Goal: Task Accomplishment & Management: Manage account settings

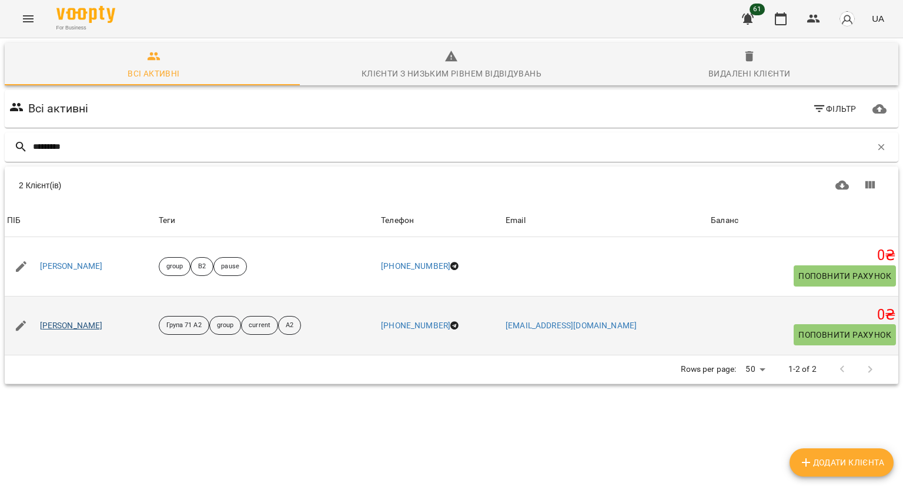
type input "*********"
click at [93, 324] on link "Наталія Гончарова" at bounding box center [71, 326] width 63 height 12
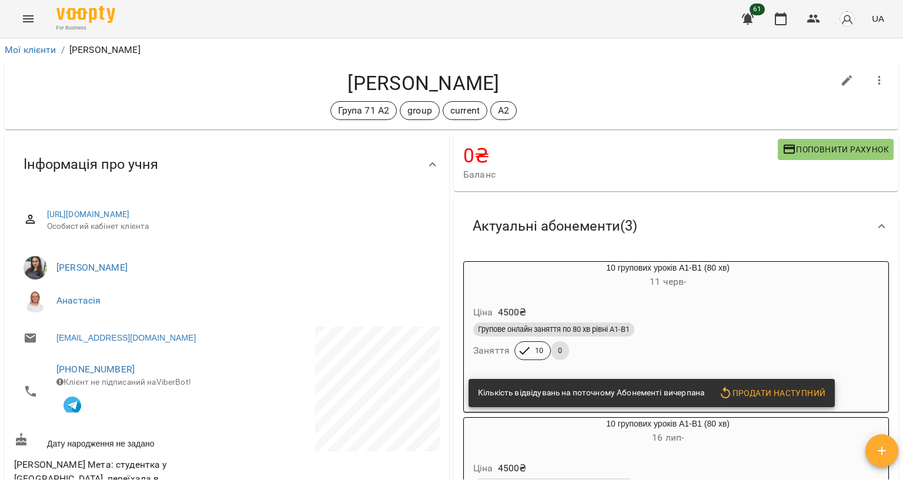
click at [710, 313] on div "Ціна 4500 ₴" at bounding box center [668, 312] width 394 height 21
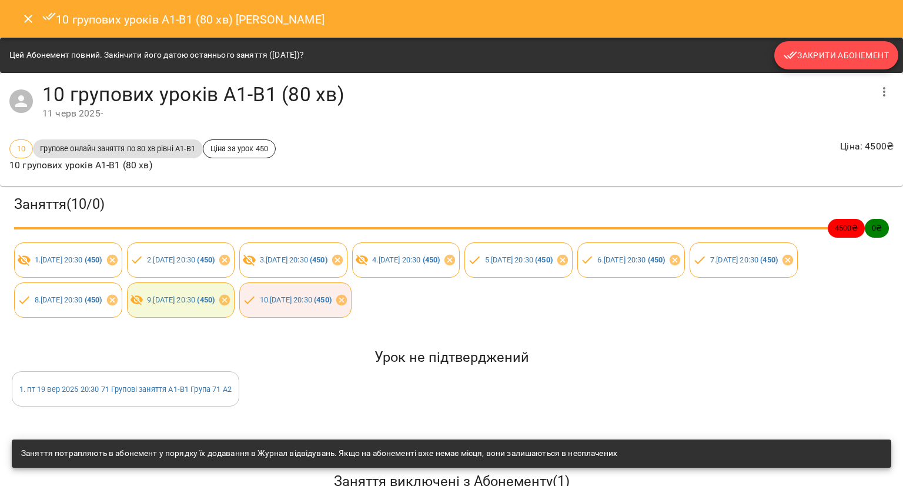
click at [808, 55] on span "Закрити Абонемент" at bounding box center [836, 55] width 105 height 14
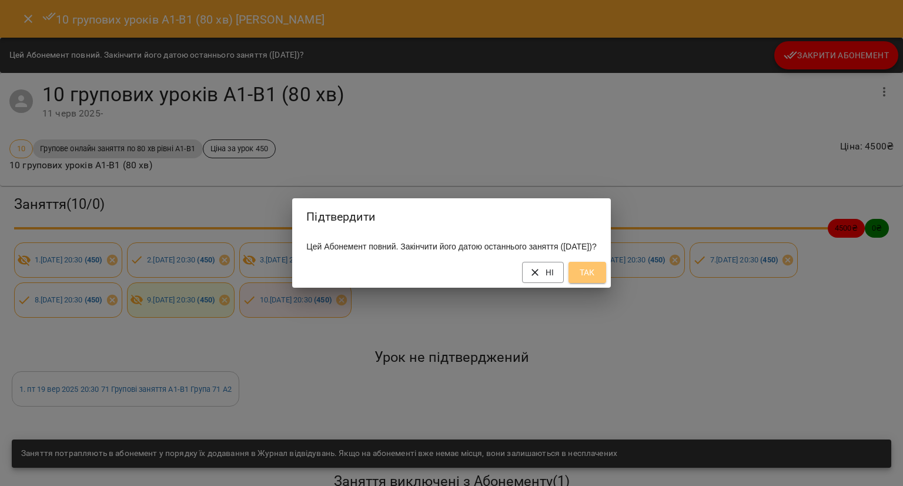
click at [596, 279] on span "Так" at bounding box center [587, 272] width 19 height 14
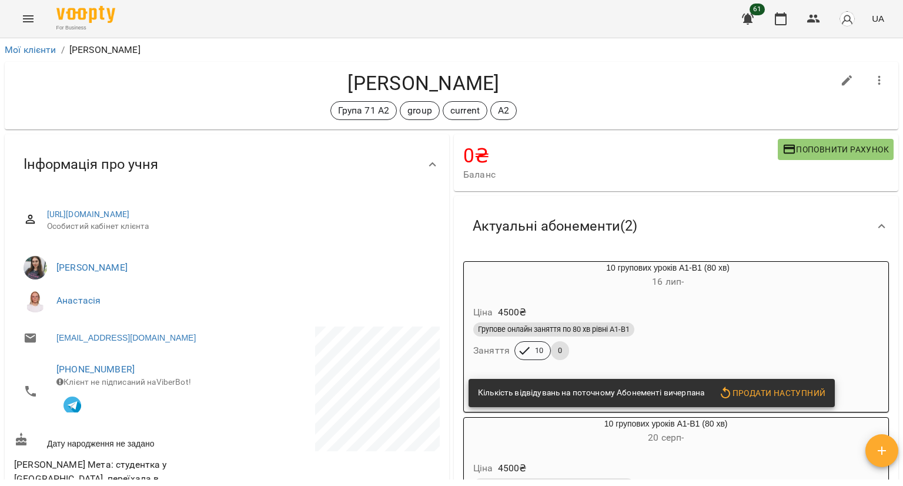
click at [835, 145] on span "Поповнити рахунок" at bounding box center [835, 149] width 106 height 14
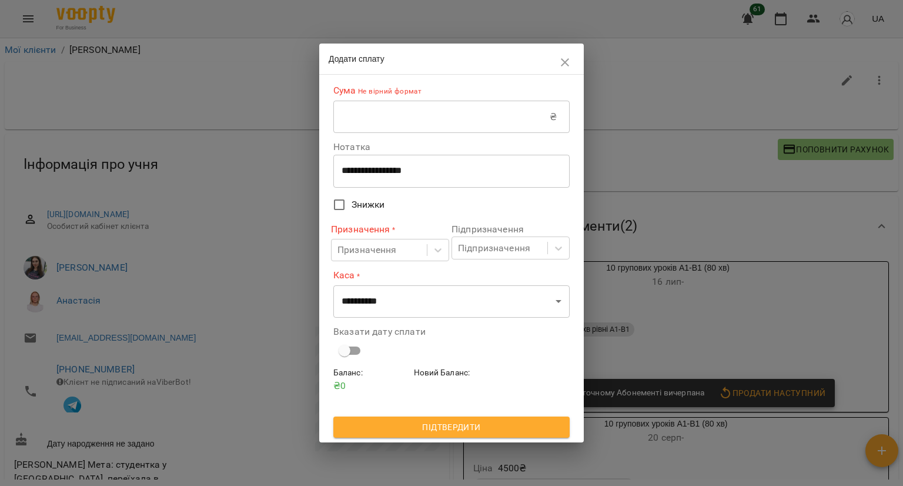
click at [443, 122] on input "text" at bounding box center [441, 117] width 216 height 33
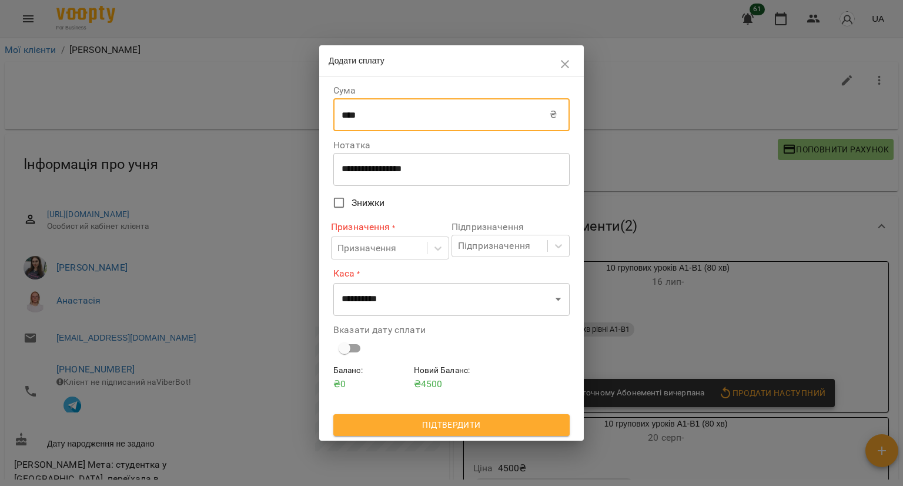
type input "****"
drag, startPoint x: 362, startPoint y: 260, endPoint x: 377, endPoint y: 264, distance: 15.8
click at [362, 260] on div "Призначення * Призначення" at bounding box center [390, 240] width 118 height 48
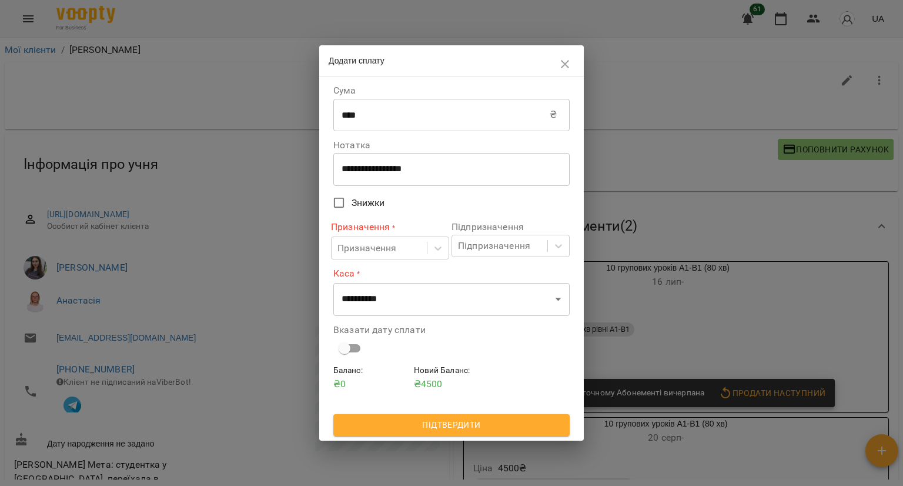
click at [421, 260] on div "Призначення * Призначення" at bounding box center [390, 240] width 118 height 48
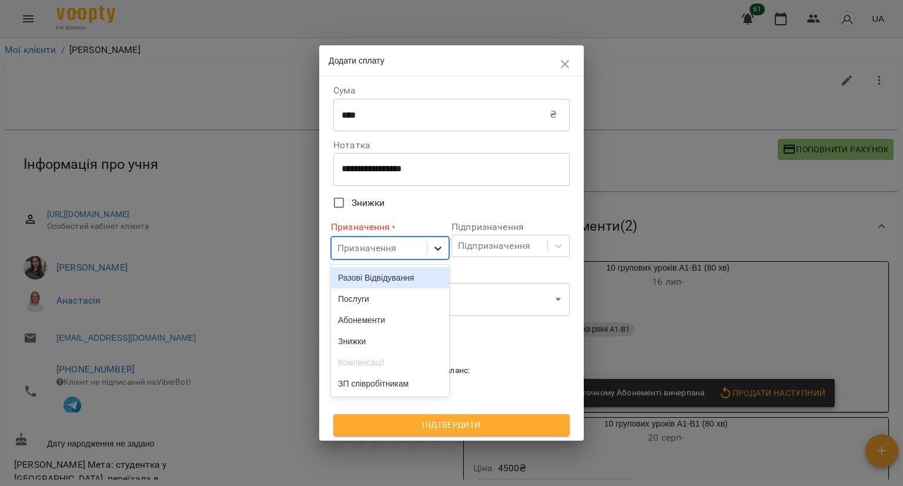
click at [429, 245] on div at bounding box center [437, 248] width 21 height 21
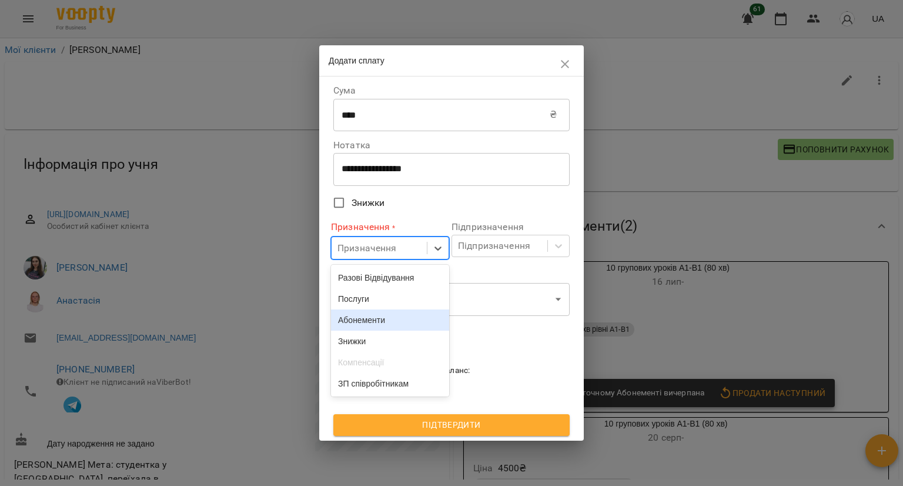
click at [424, 330] on div "Абонементи" at bounding box center [390, 319] width 118 height 21
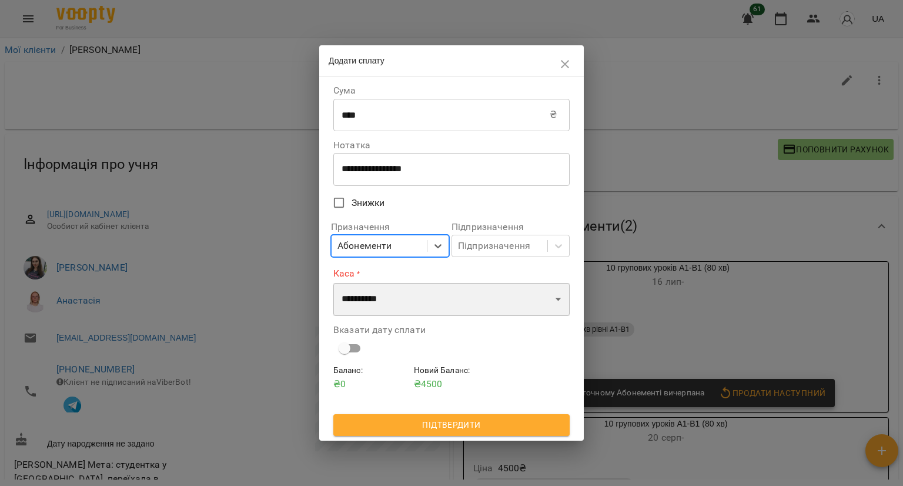
click at [412, 293] on select "**********" at bounding box center [451, 299] width 236 height 33
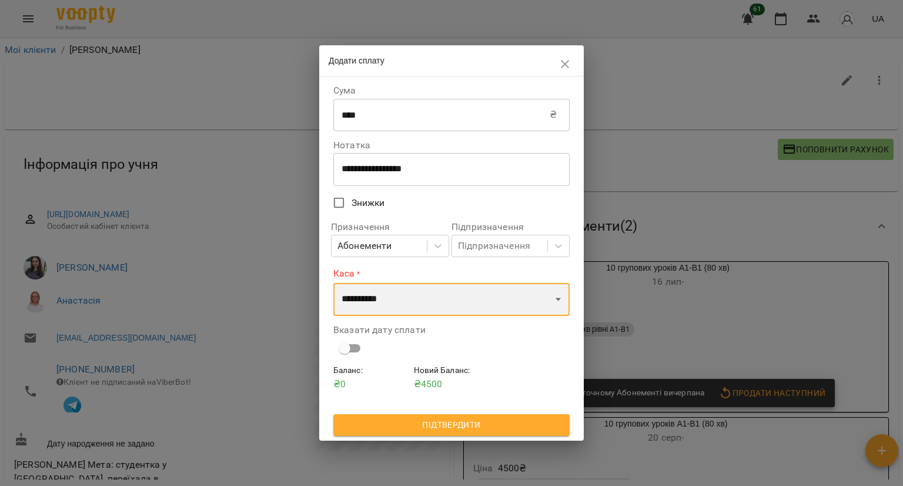
select select "*********"
click at [333, 283] on select "**********" at bounding box center [451, 299] width 236 height 33
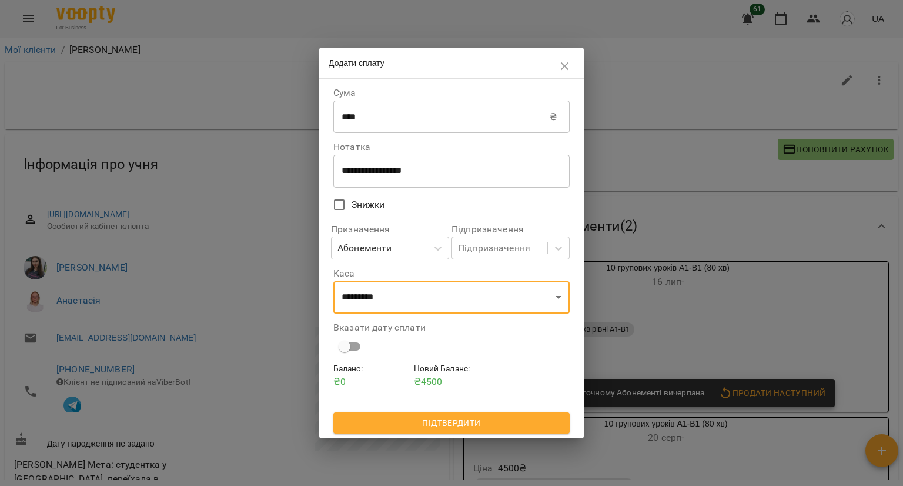
click at [384, 431] on button "Підтвердити" at bounding box center [451, 422] width 236 height 21
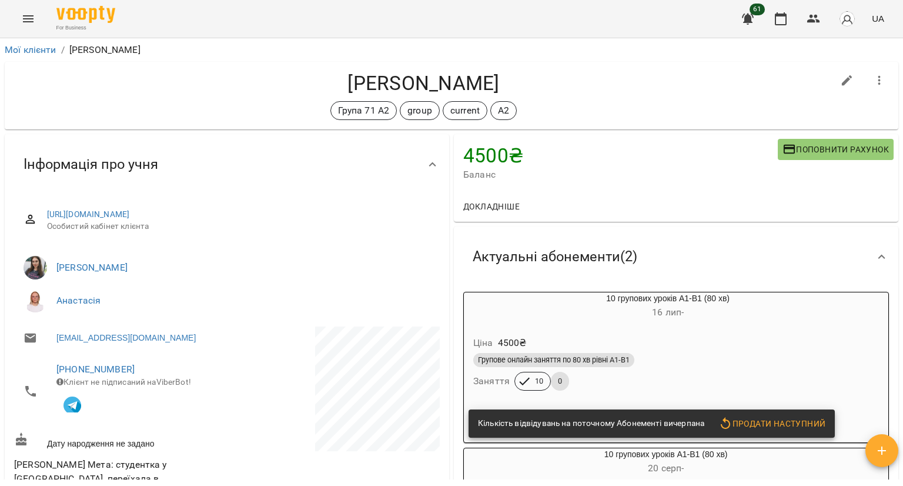
click at [706, 333] on div "Ціна 4500 ₴" at bounding box center [668, 342] width 394 height 21
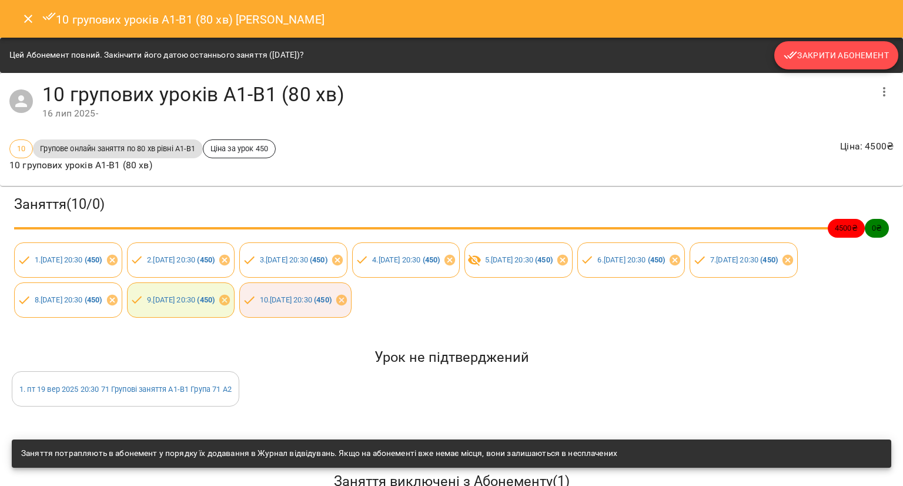
click at [792, 53] on span "Закрити Абонемент" at bounding box center [836, 55] width 105 height 14
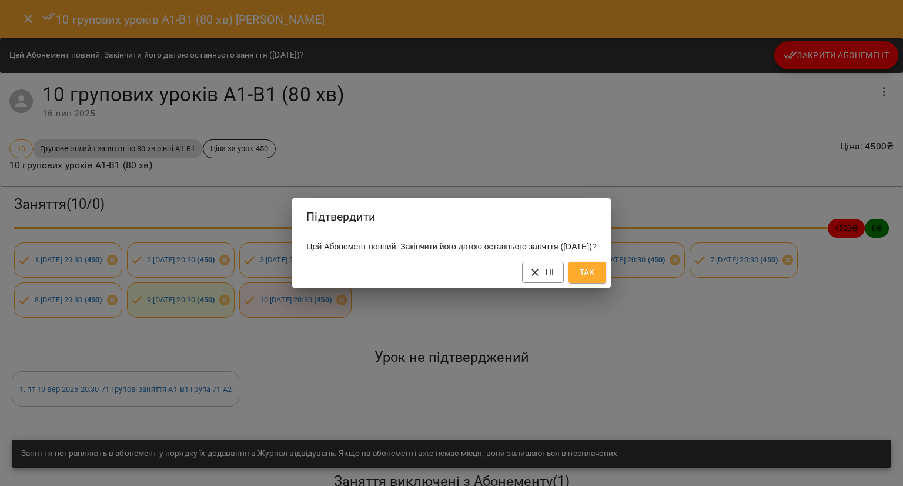
click at [597, 279] on span "Так" at bounding box center [587, 272] width 19 height 14
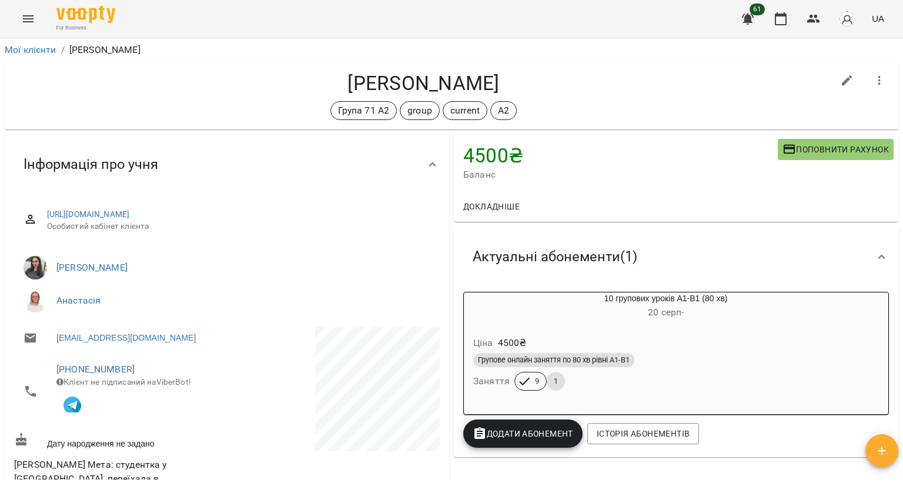
click at [524, 439] on span "Додати Абонемент" at bounding box center [523, 433] width 101 height 14
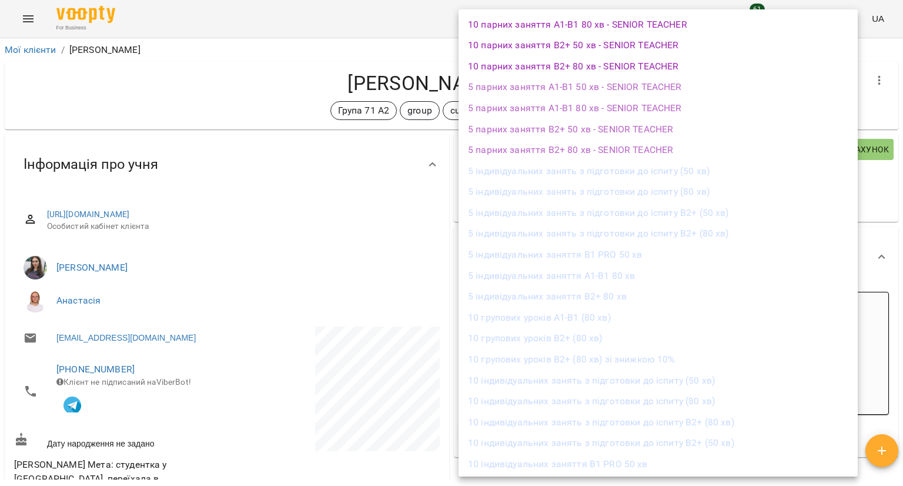
scroll to position [1052, 0]
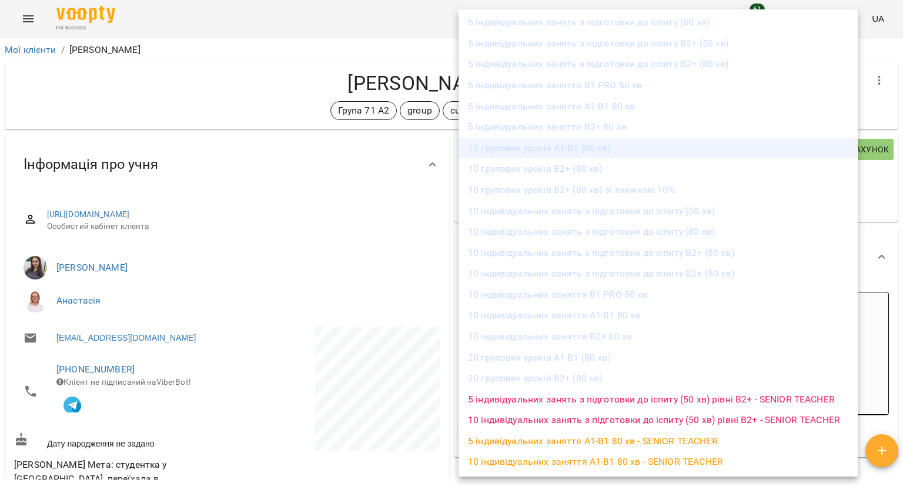
click at [601, 148] on li "10 групових уроків А1-В1 (80 хв)" at bounding box center [658, 148] width 399 height 21
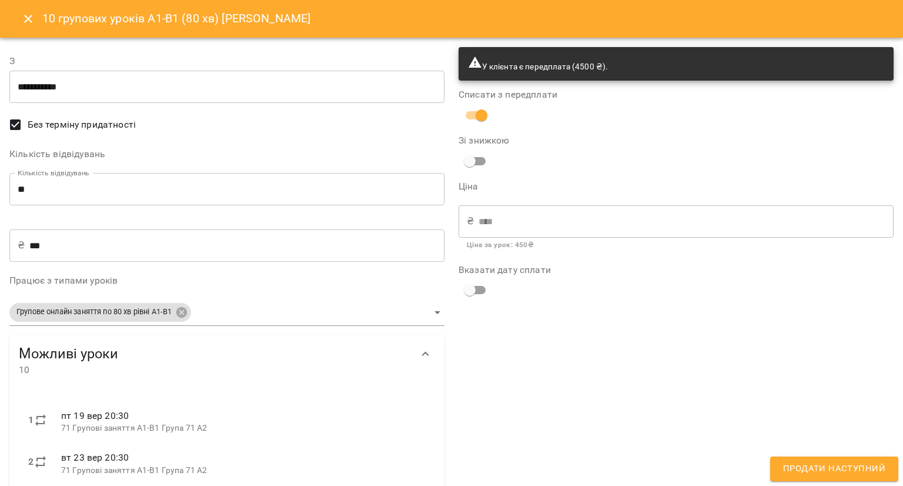
click at [26, 11] on button "Close" at bounding box center [28, 19] width 28 height 28
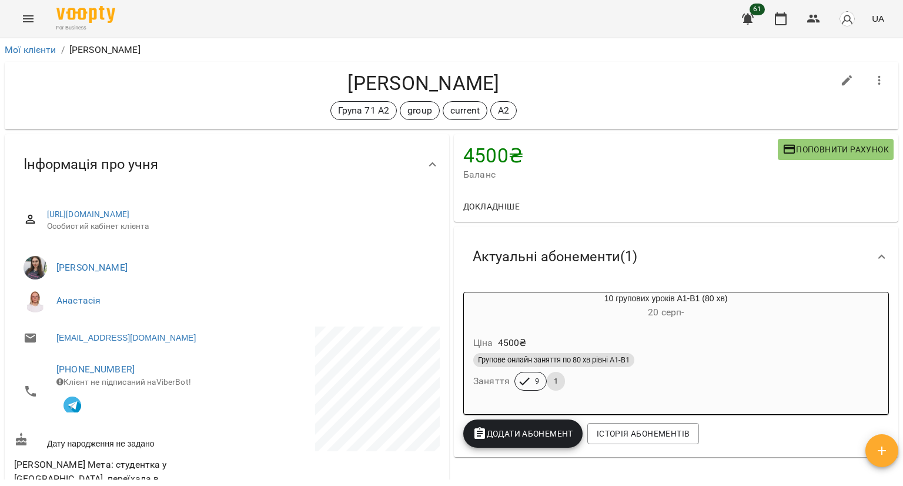
click at [616, 319] on h6 "20 серп -" at bounding box center [666, 312] width 404 height 16
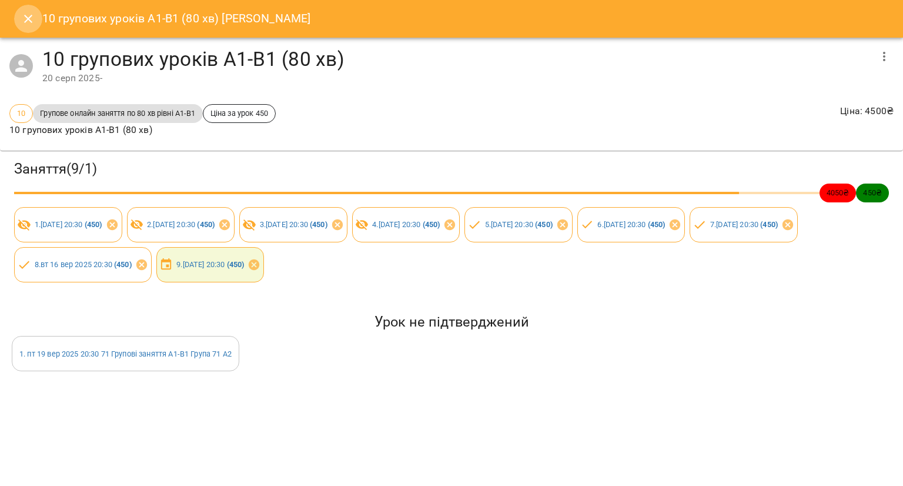
click at [29, 24] on icon "Close" at bounding box center [28, 19] width 14 height 14
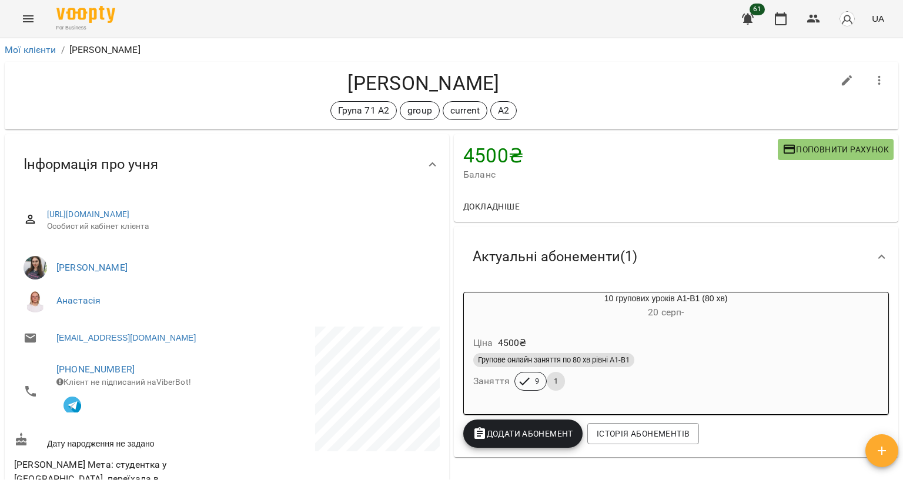
click at [831, 148] on div "4500 ₴ Баланс Поповнити рахунок Докладніше 4500 ₴ Абонементи 21000 ₴ Без призна…" at bounding box center [675, 178] width 449 height 92
click at [522, 432] on span "Додати Абонемент" at bounding box center [523, 433] width 101 height 14
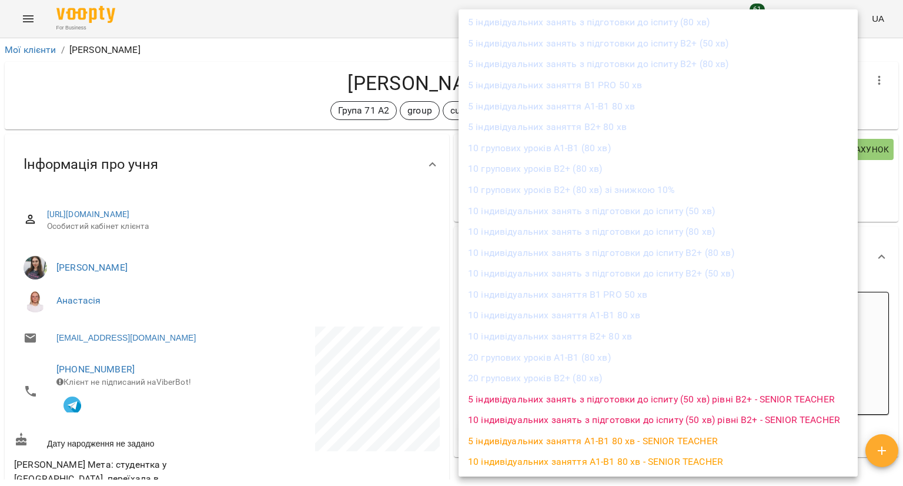
click at [524, 152] on li "10 групових уроків А1-В1 (80 хв)" at bounding box center [658, 148] width 399 height 21
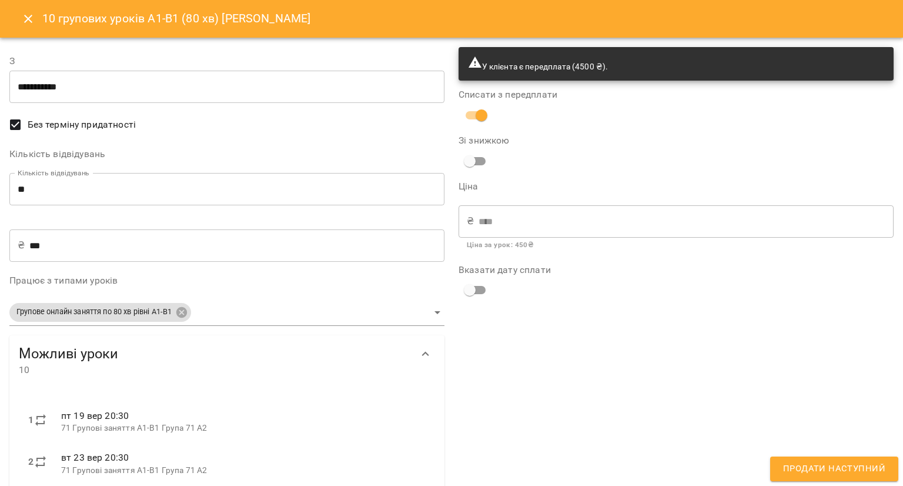
click at [241, 83] on input "**********" at bounding box center [226, 87] width 435 height 33
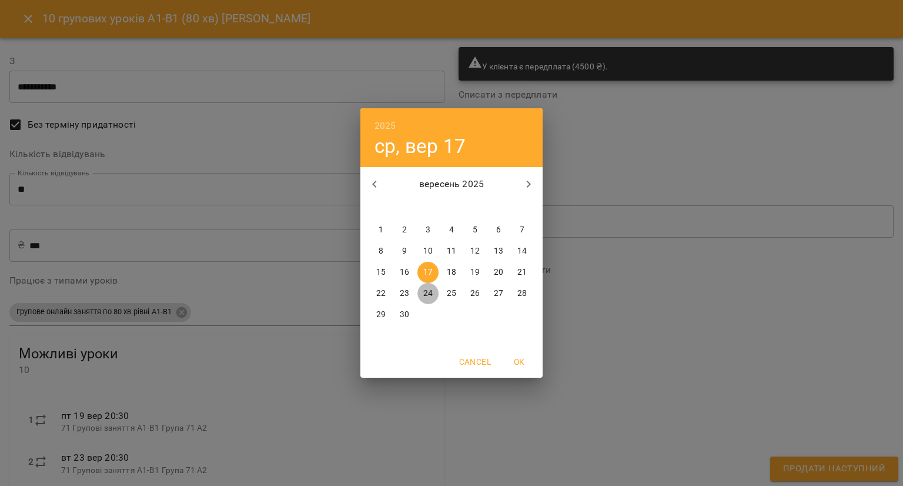
click at [429, 291] on p "24" at bounding box center [427, 293] width 9 height 12
type input "**********"
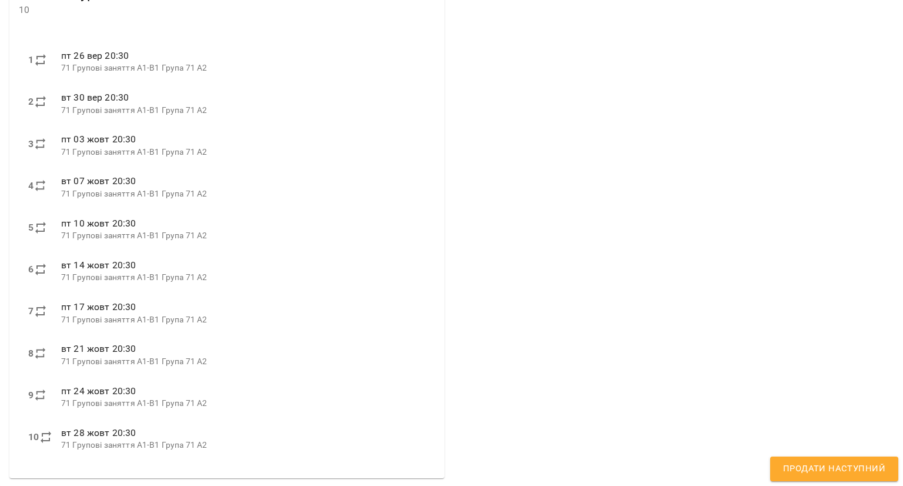
scroll to position [362, 0]
click at [790, 458] on button "Продати наступний" at bounding box center [834, 468] width 128 height 25
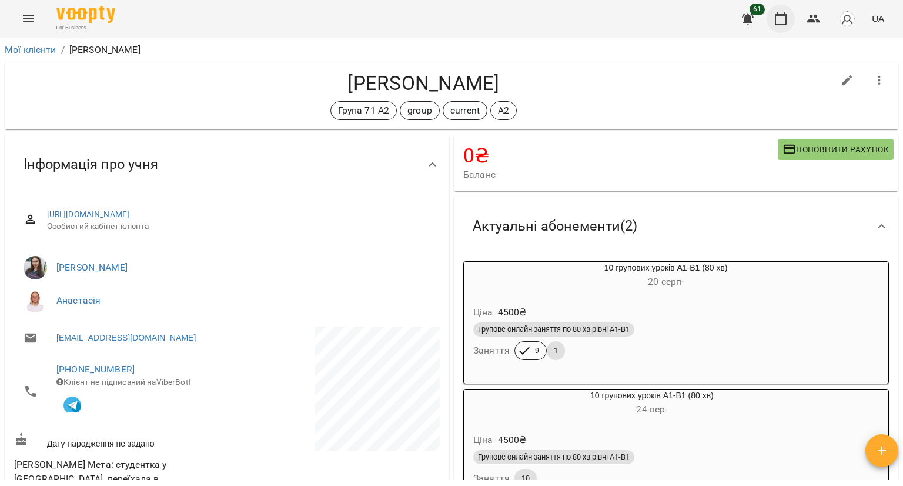
click at [790, 21] on button "button" at bounding box center [781, 19] width 28 height 28
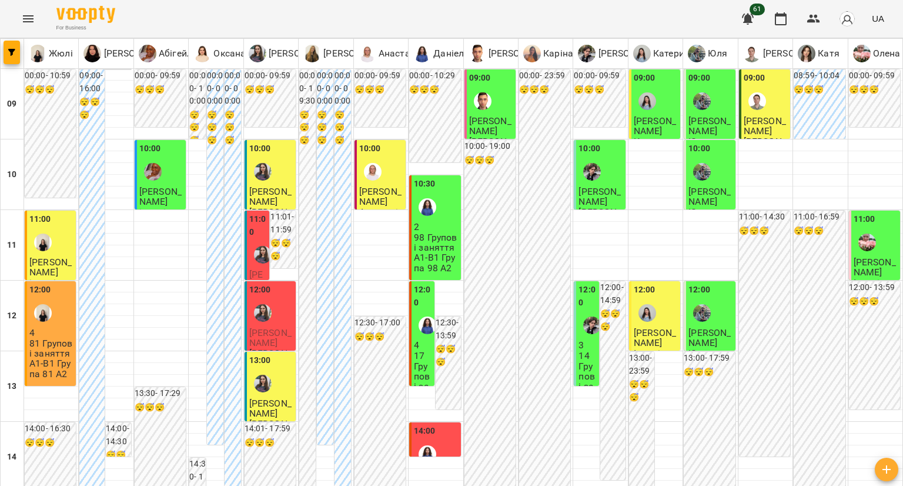
click at [252, 242] on div at bounding box center [262, 254] width 27 height 27
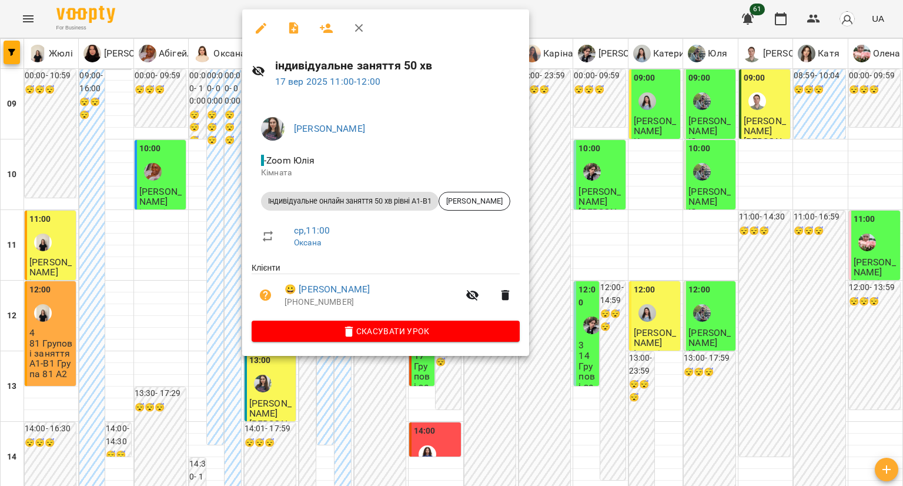
click at [256, 37] on button "button" at bounding box center [261, 28] width 28 height 28
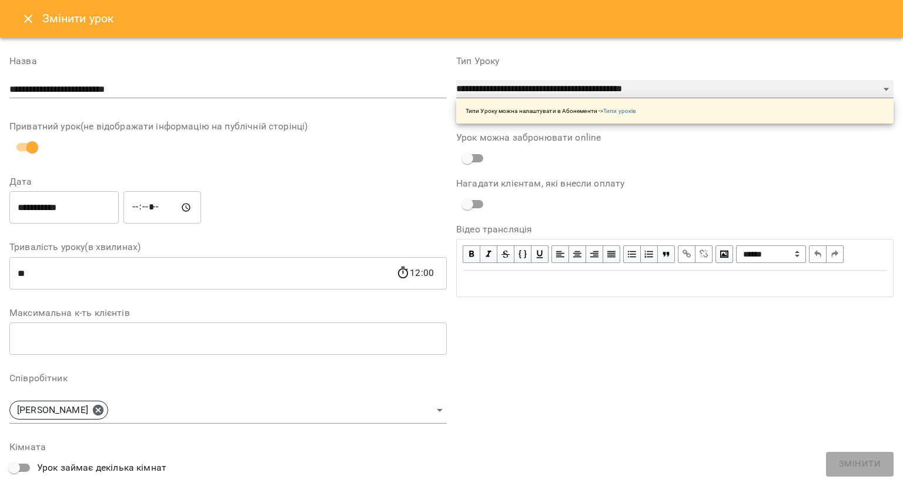
click at [468, 90] on select "**********" at bounding box center [674, 89] width 437 height 19
select select "**********"
click at [456, 80] on select "**********" at bounding box center [674, 89] width 437 height 19
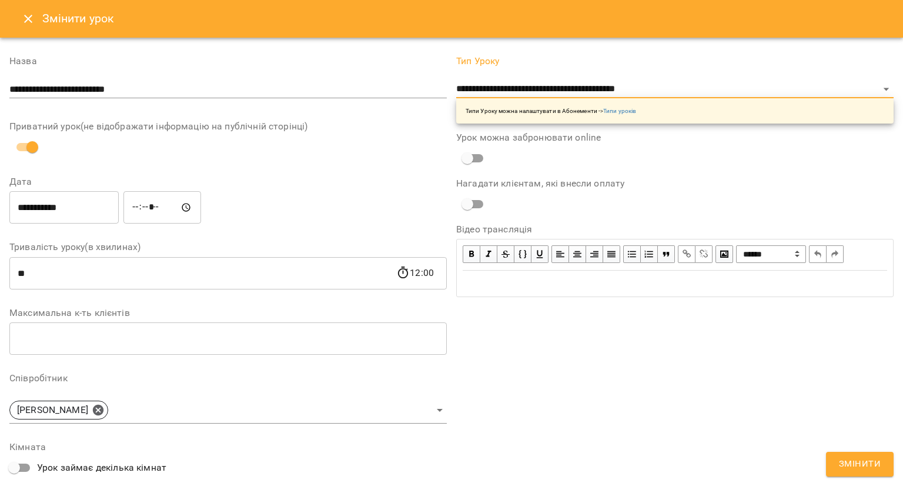
click at [872, 469] on span "Змінити" at bounding box center [860, 463] width 42 height 15
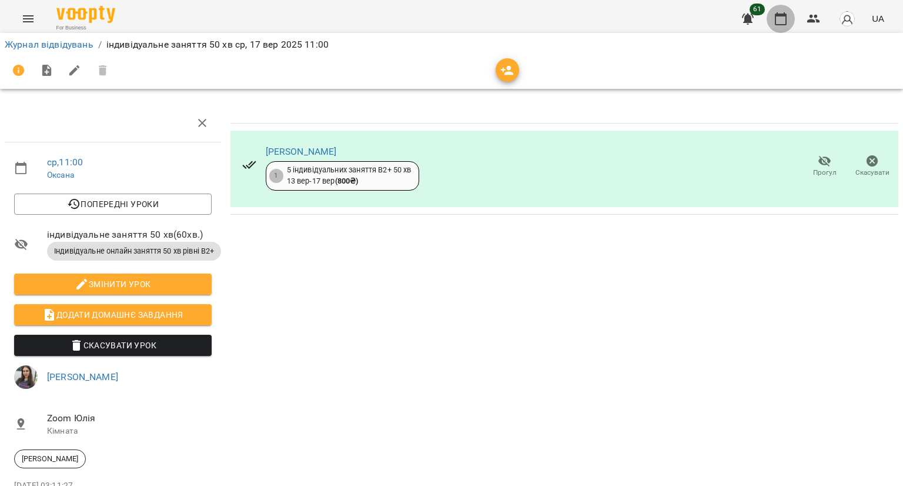
click at [788, 19] on icon "button" at bounding box center [781, 19] width 14 height 14
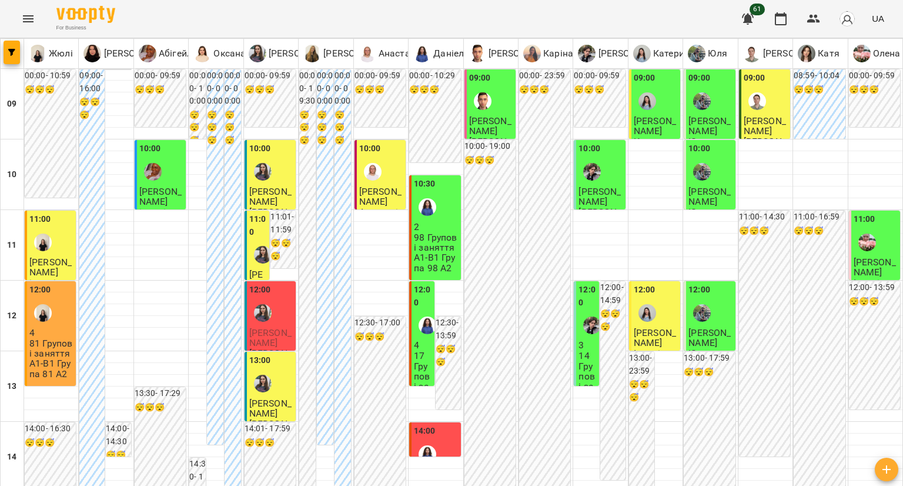
click at [282, 318] on div "12:00" at bounding box center [271, 304] width 44 height 43
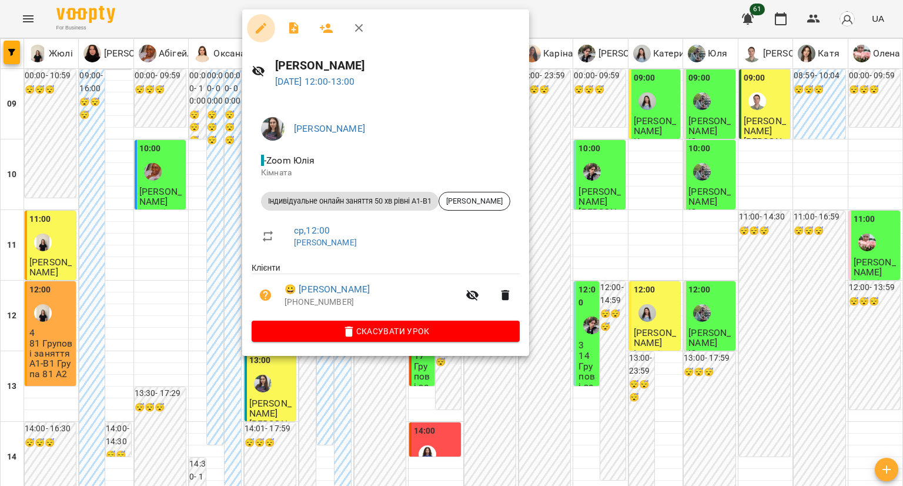
click at [259, 29] on icon "button" at bounding box center [261, 28] width 11 height 11
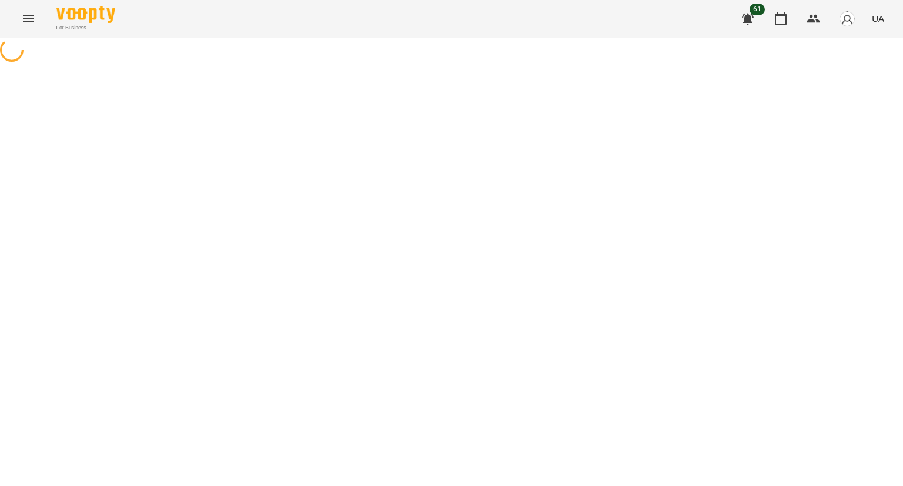
select select "**********"
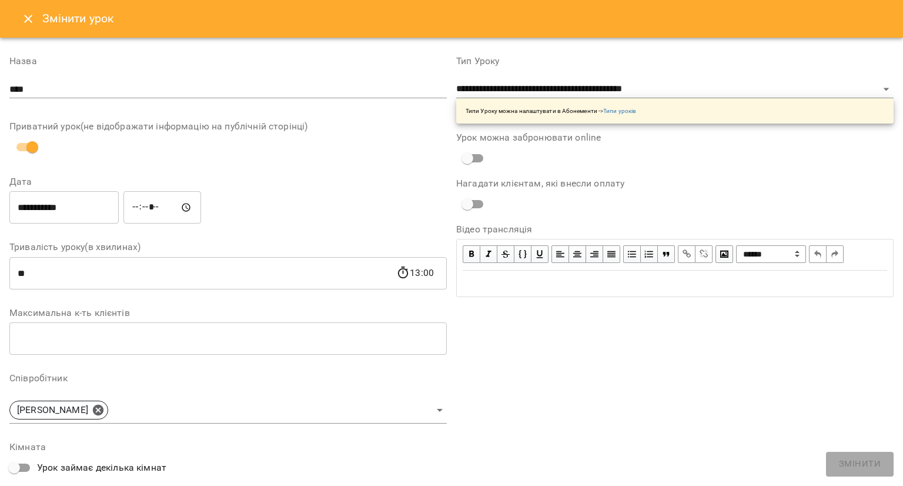
click at [32, 26] on button "Close" at bounding box center [28, 19] width 28 height 28
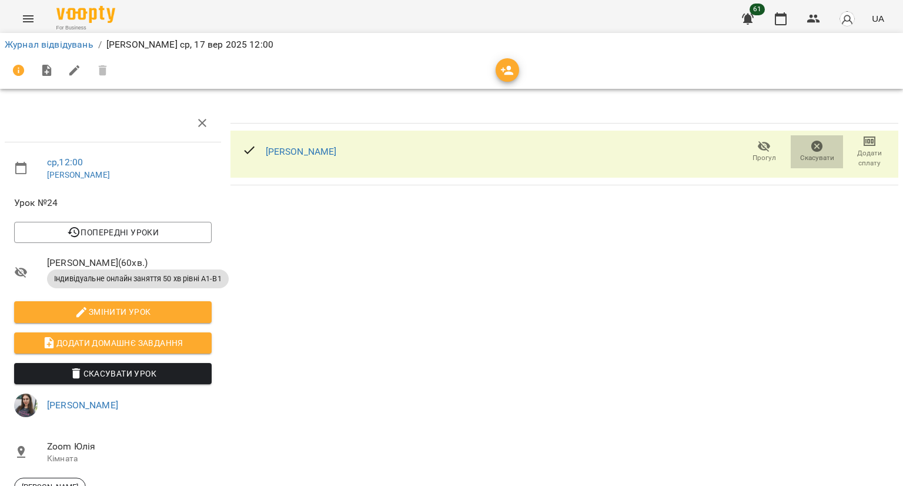
click at [809, 156] on span "Скасувати" at bounding box center [817, 158] width 34 height 10
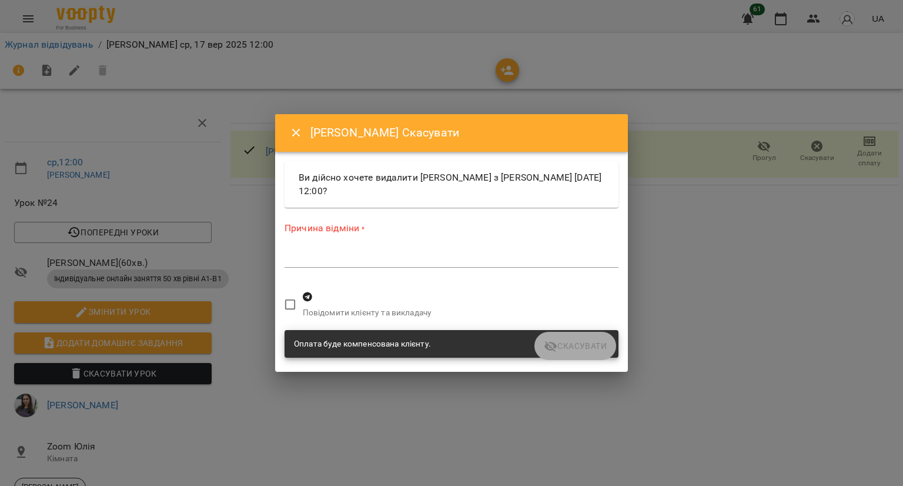
click at [337, 258] on textarea at bounding box center [452, 257] width 334 height 11
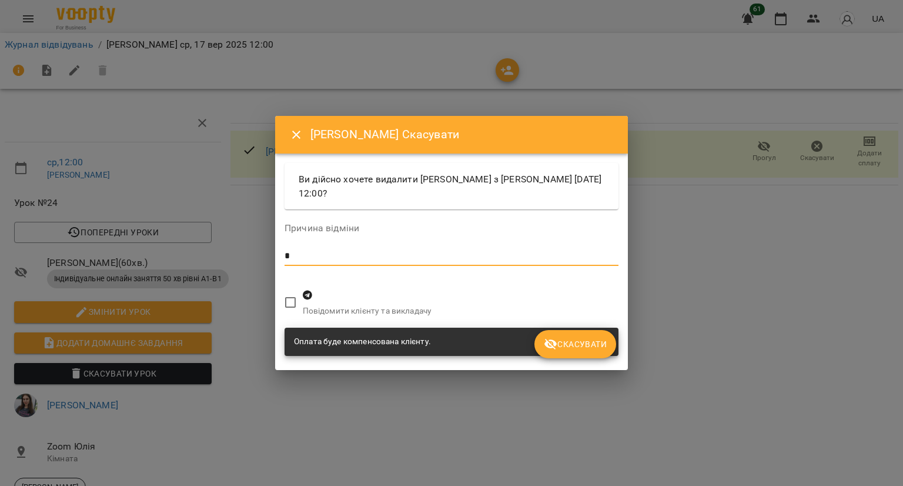
click at [572, 342] on span "Скасувати" at bounding box center [575, 344] width 63 height 14
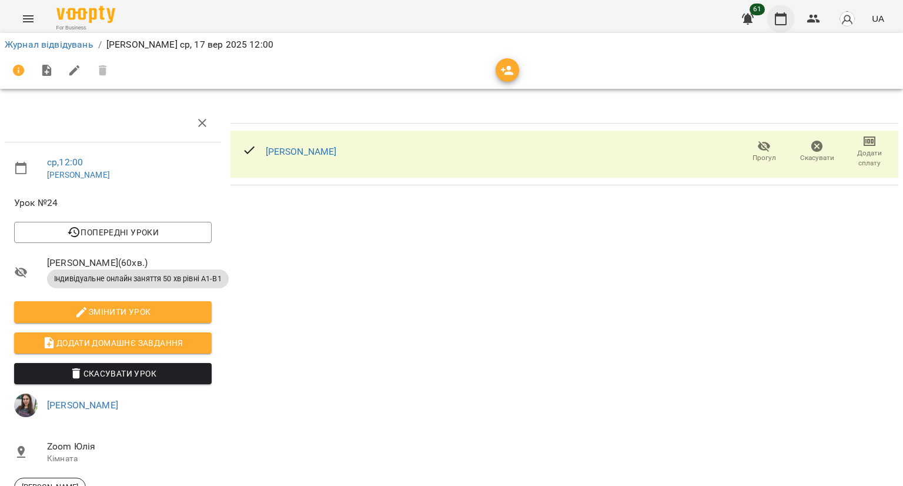
click at [785, 19] on icon "button" at bounding box center [781, 19] width 14 height 14
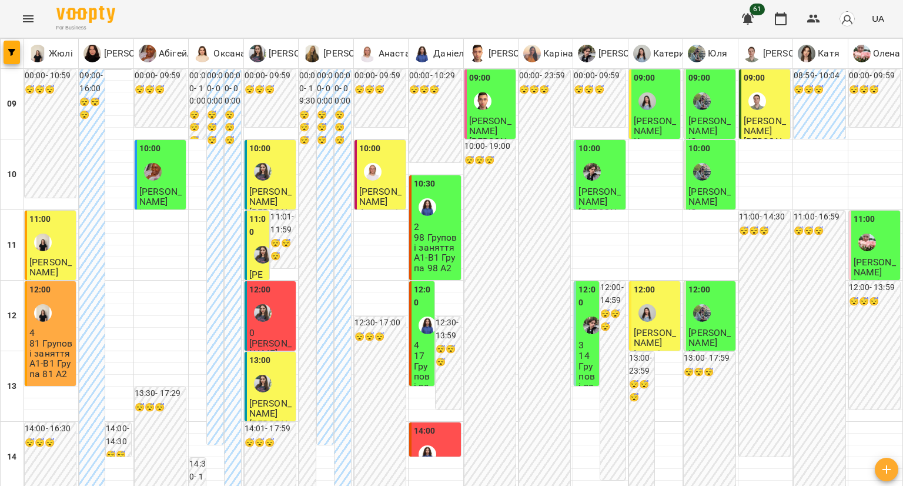
scroll to position [118, 0]
click at [261, 327] on p "0" at bounding box center [271, 332] width 44 height 10
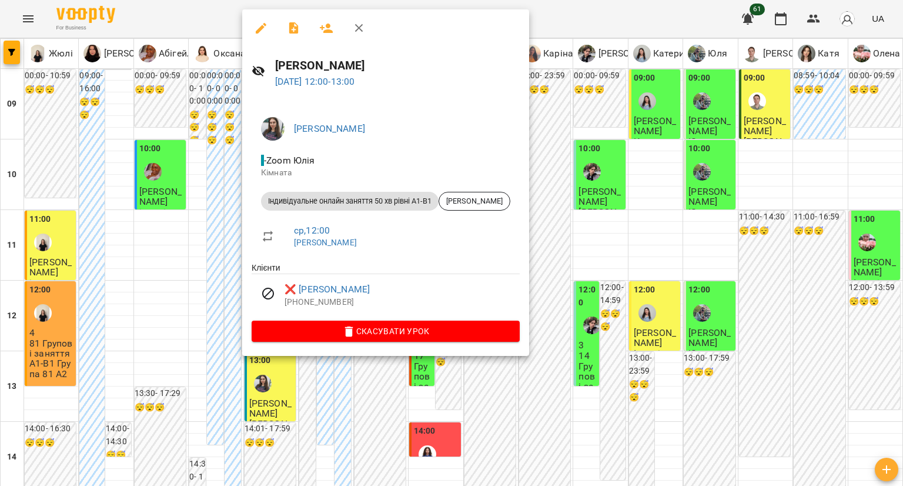
click at [266, 21] on icon "button" at bounding box center [261, 28] width 14 height 14
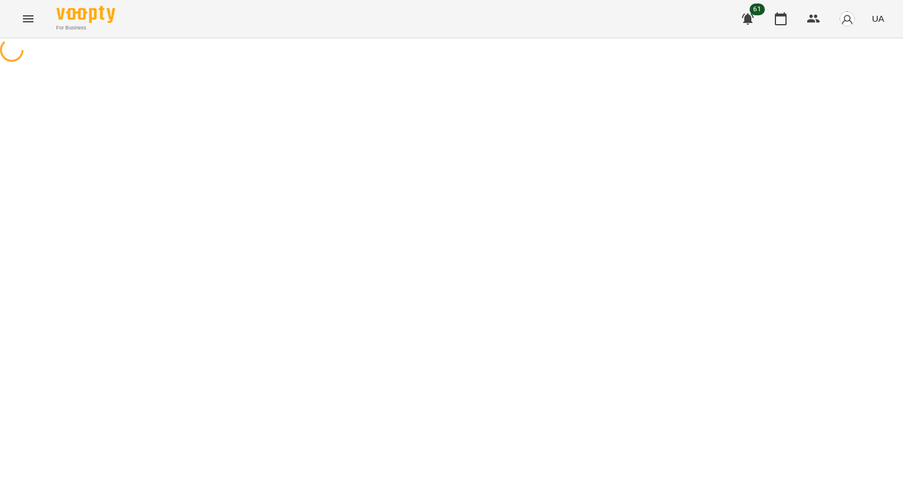
select select "**********"
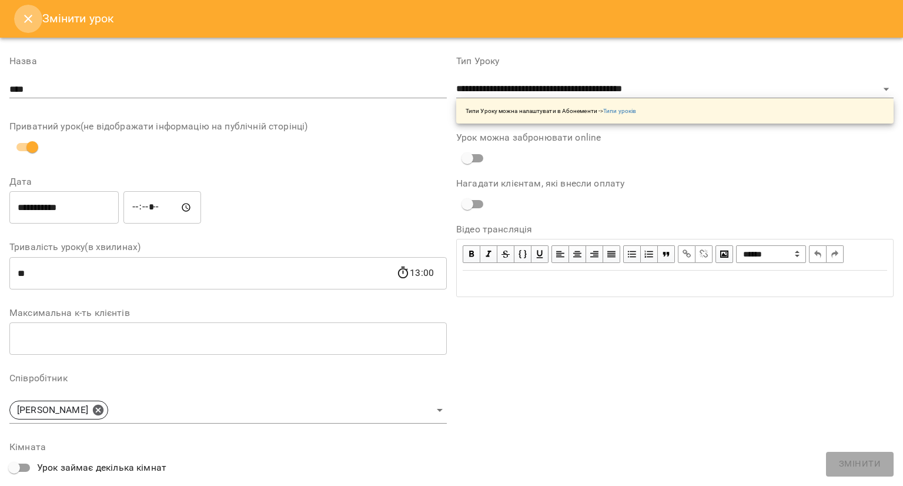
click at [34, 18] on icon "Close" at bounding box center [28, 19] width 14 height 14
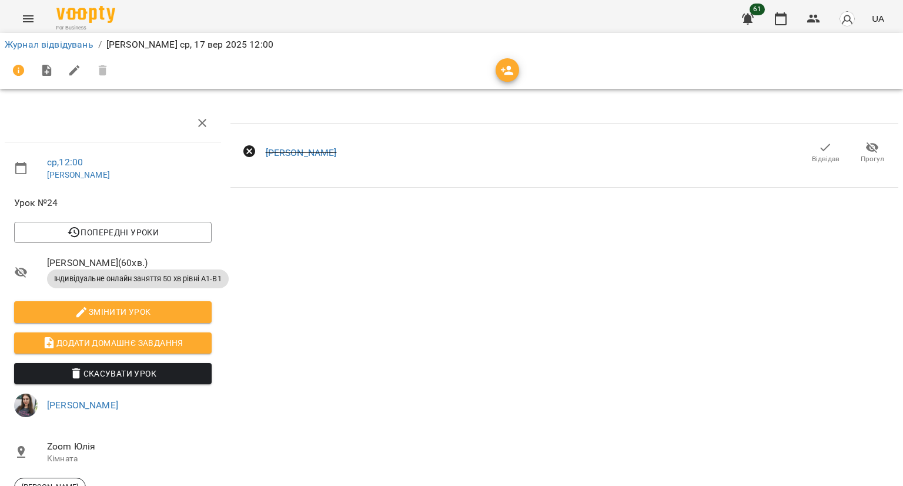
click at [818, 149] on icon "button" at bounding box center [825, 148] width 14 height 14
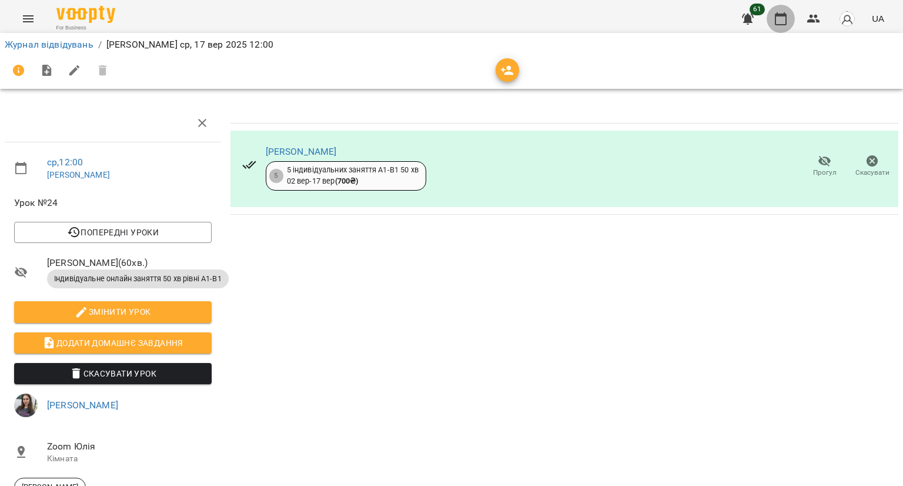
click at [780, 21] on icon "button" at bounding box center [781, 19] width 14 height 14
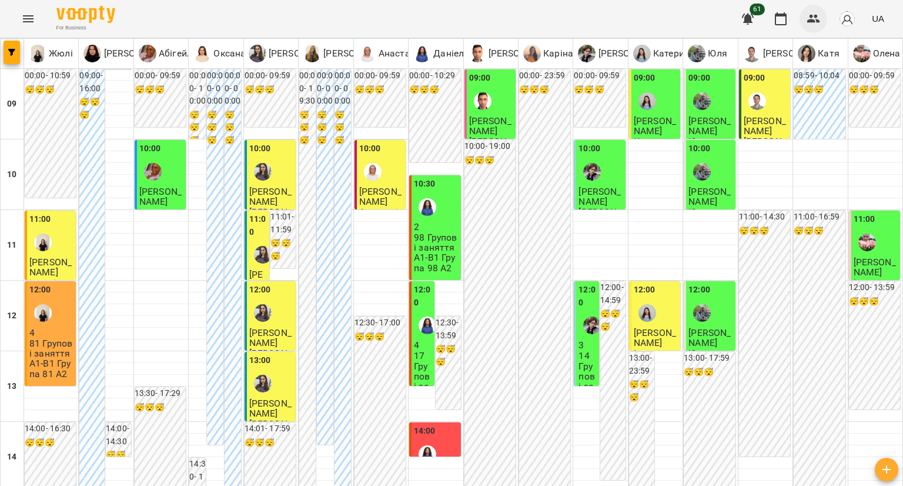
click at [812, 16] on icon "button" at bounding box center [813, 19] width 13 height 8
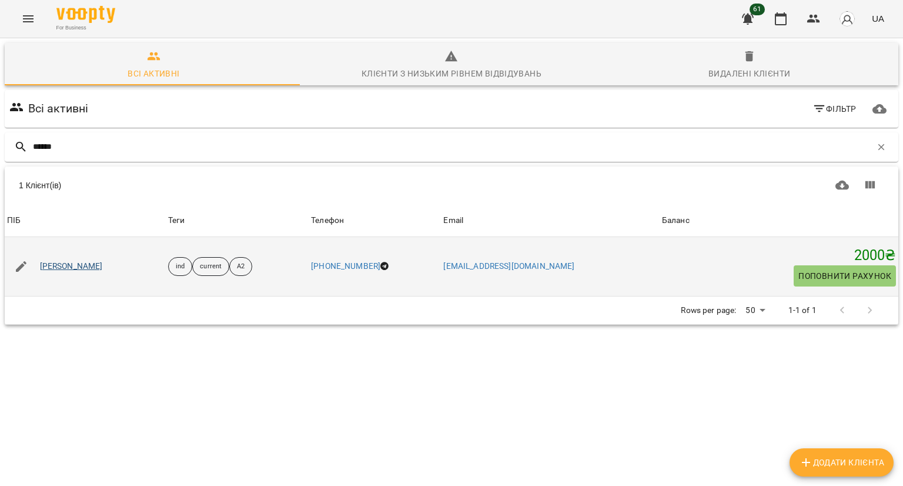
type input "******"
click at [101, 269] on link "Наталія Шкуркіна" at bounding box center [71, 266] width 63 height 12
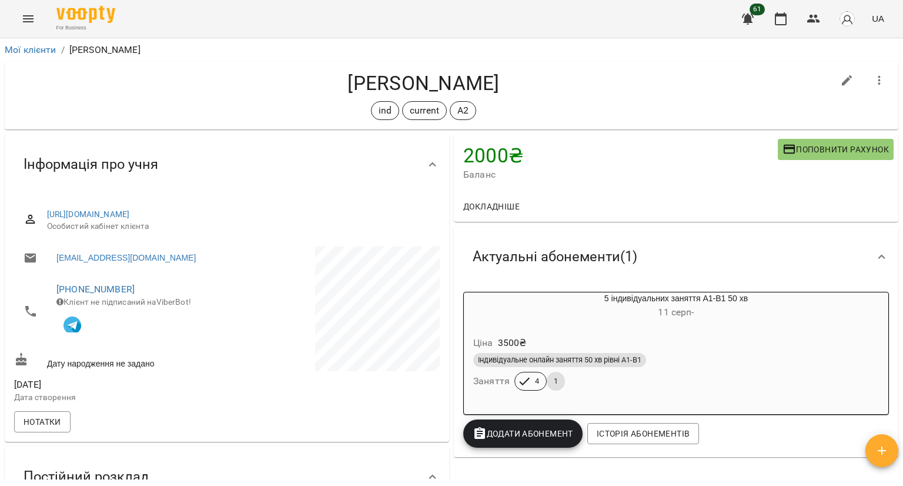
click at [777, 4] on div "61 UA" at bounding box center [811, 19] width 155 height 31
click at [776, 11] on button "button" at bounding box center [781, 19] width 28 height 28
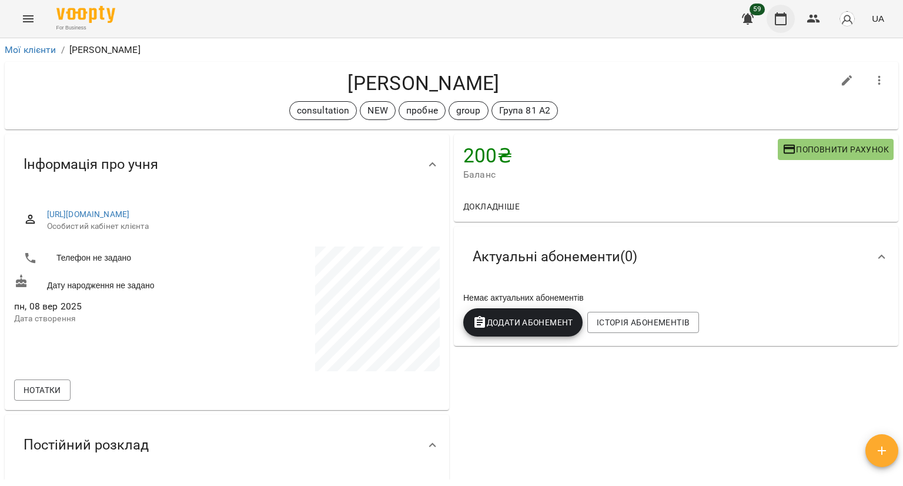
click at [788, 19] on icon "button" at bounding box center [781, 19] width 14 height 14
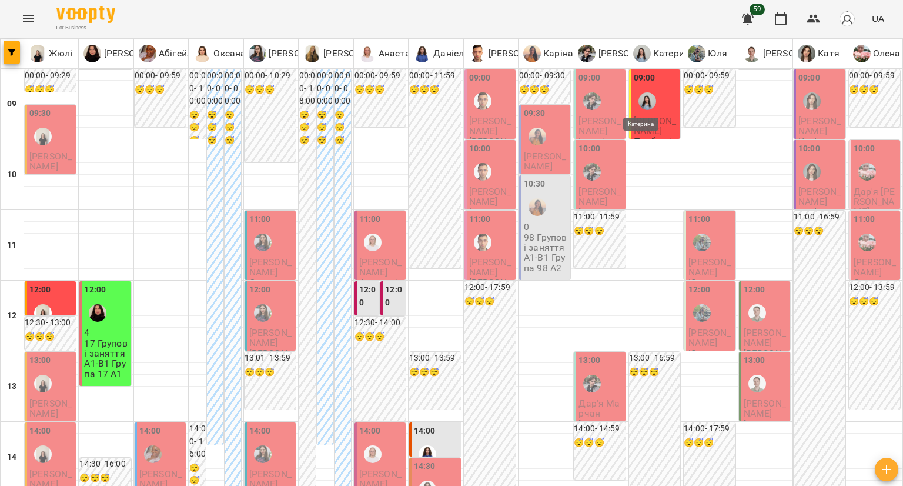
click at [638, 92] on img "Катерина" at bounding box center [647, 101] width 18 height 18
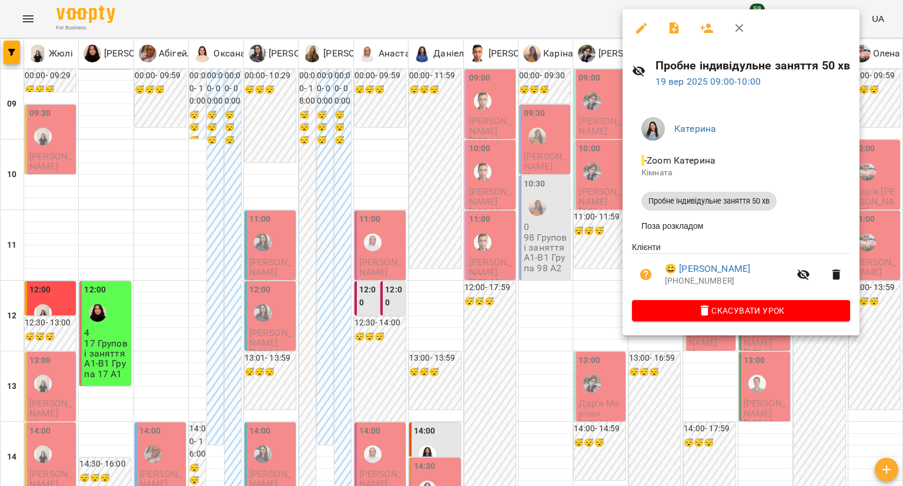
click at [120, 332] on div at bounding box center [451, 243] width 903 height 486
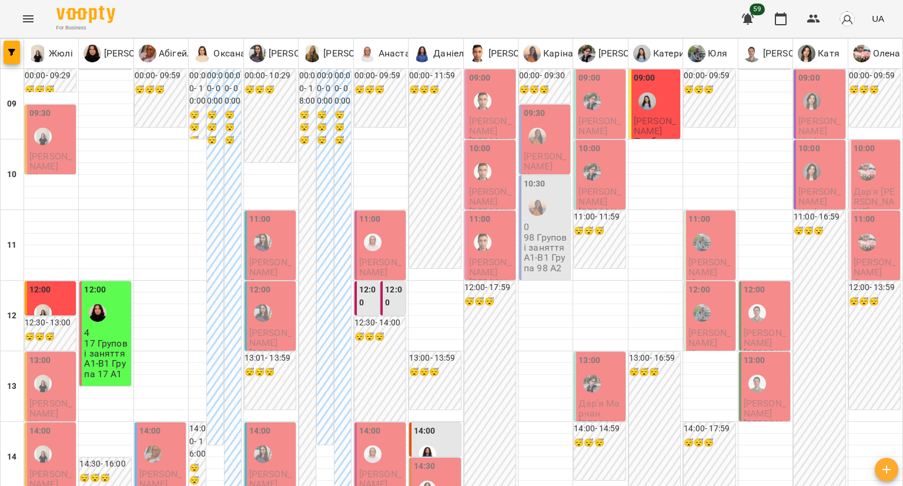
click at [120, 332] on p "4" at bounding box center [106, 332] width 44 height 10
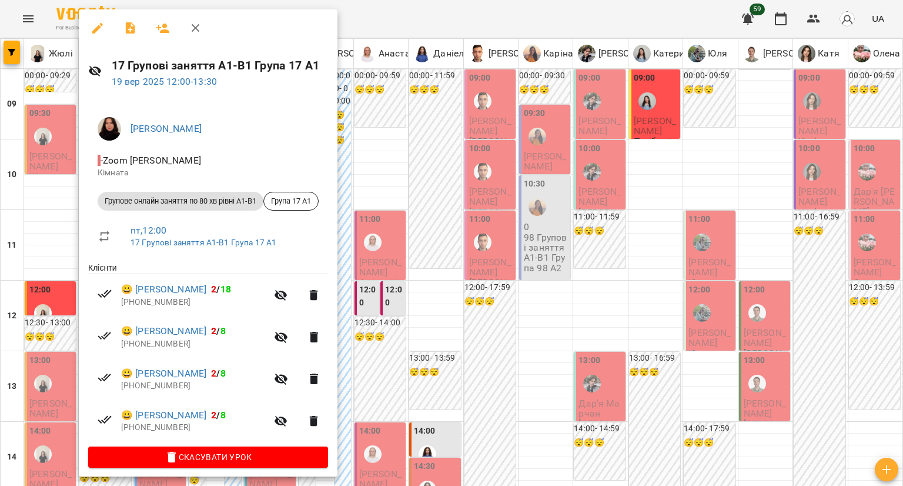
click at [402, 103] on div at bounding box center [451, 243] width 903 height 486
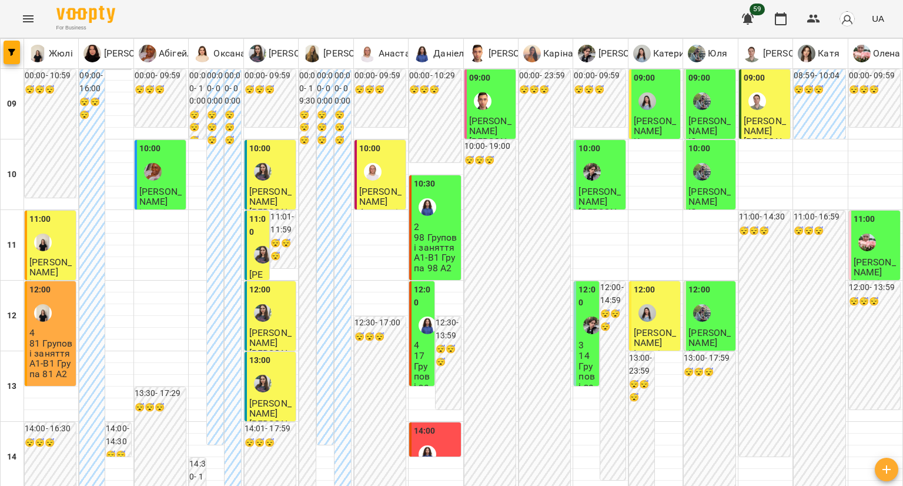
click at [420, 330] on img "Даніела" at bounding box center [428, 325] width 18 height 18
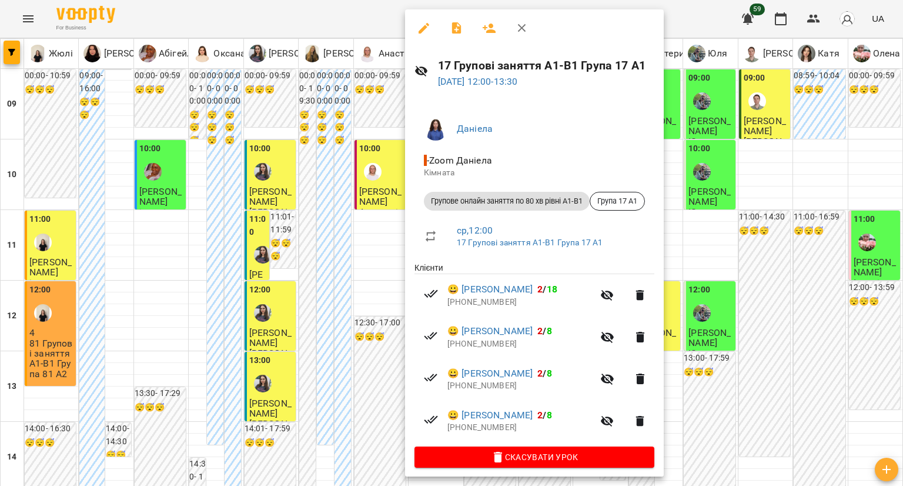
click at [374, 349] on div at bounding box center [451, 243] width 903 height 486
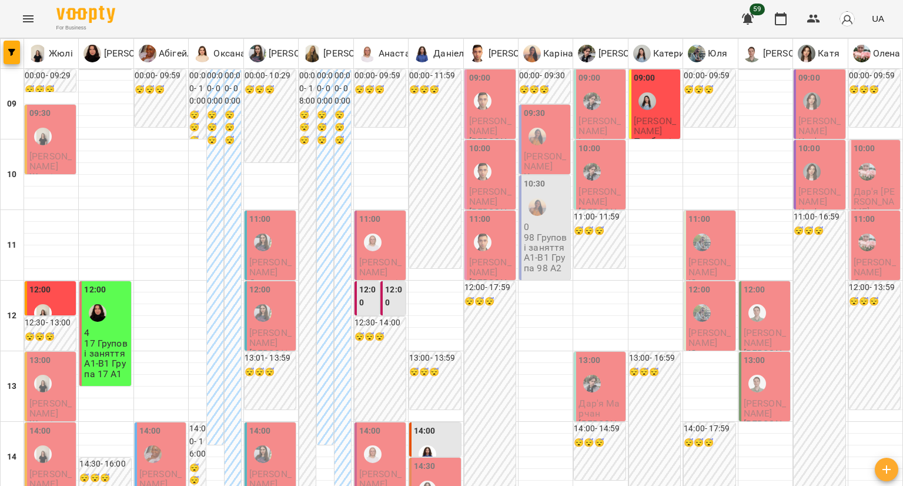
click at [115, 310] on div "12:00" at bounding box center [106, 304] width 44 height 43
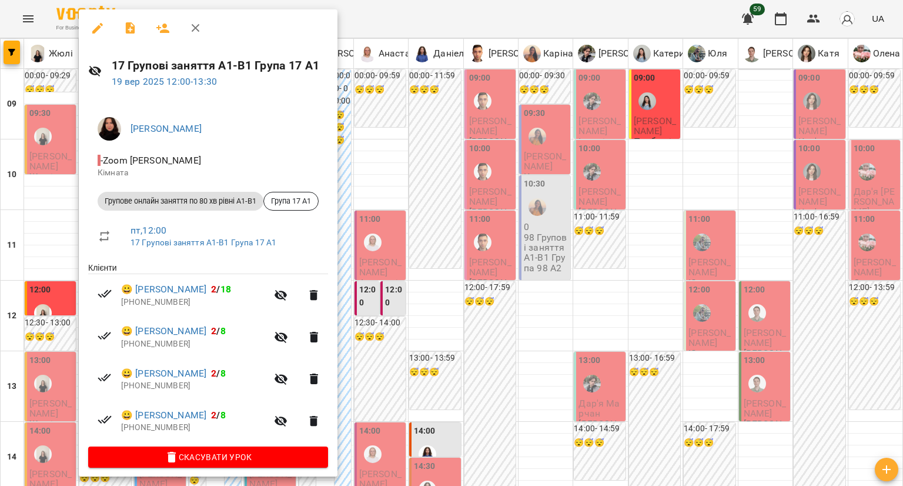
click at [93, 30] on icon "button" at bounding box center [98, 28] width 14 height 14
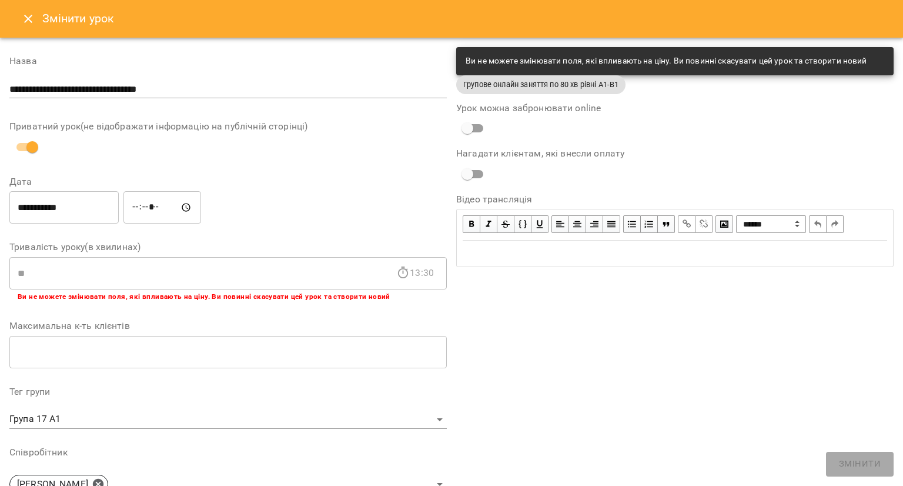
click at [27, 16] on icon "Close" at bounding box center [28, 19] width 14 height 14
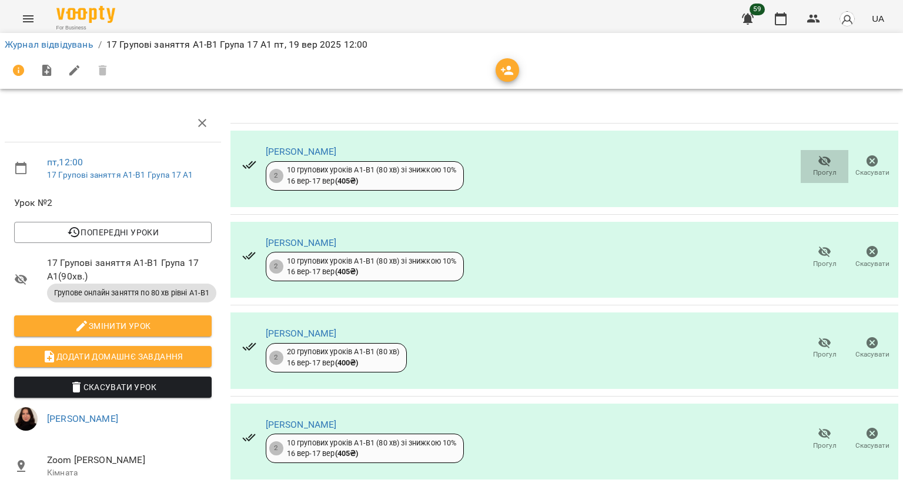
click at [821, 172] on span "Прогул" at bounding box center [825, 173] width 24 height 10
click at [879, 165] on button "Скасувати" at bounding box center [872, 166] width 48 height 33
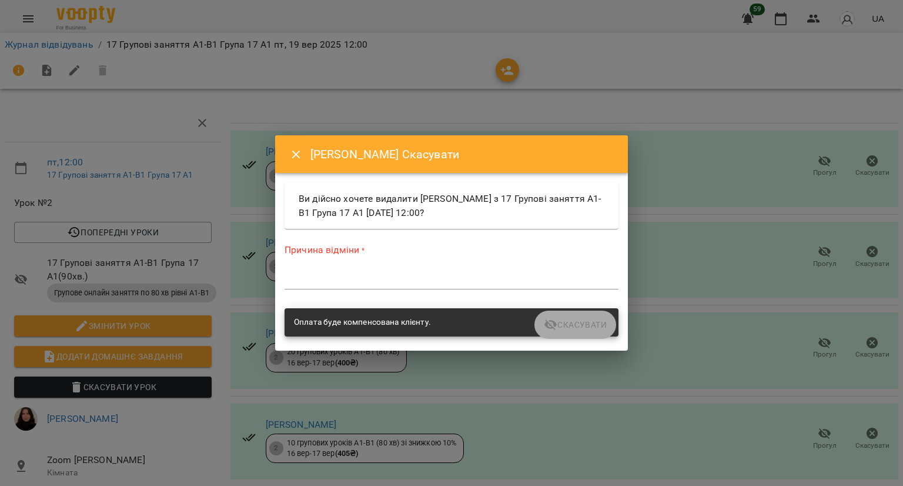
click at [397, 276] on textarea at bounding box center [452, 279] width 334 height 11
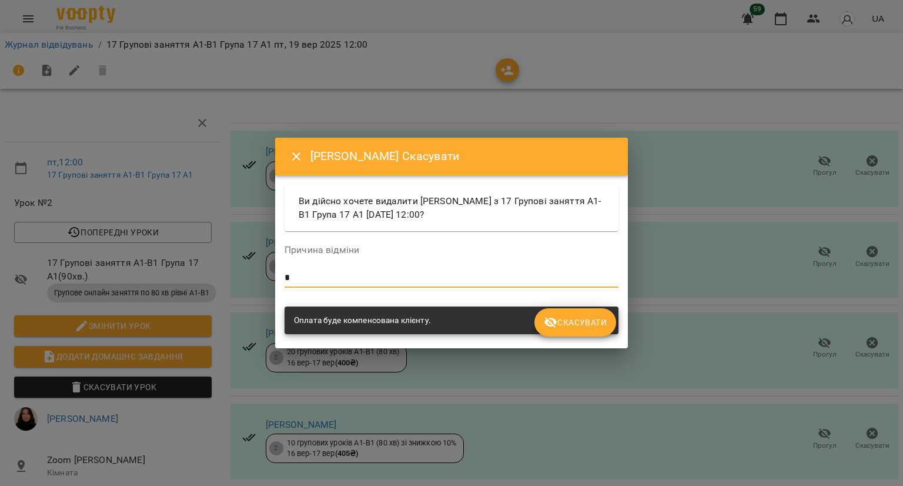
click at [564, 327] on span "Скасувати" at bounding box center [575, 322] width 63 height 14
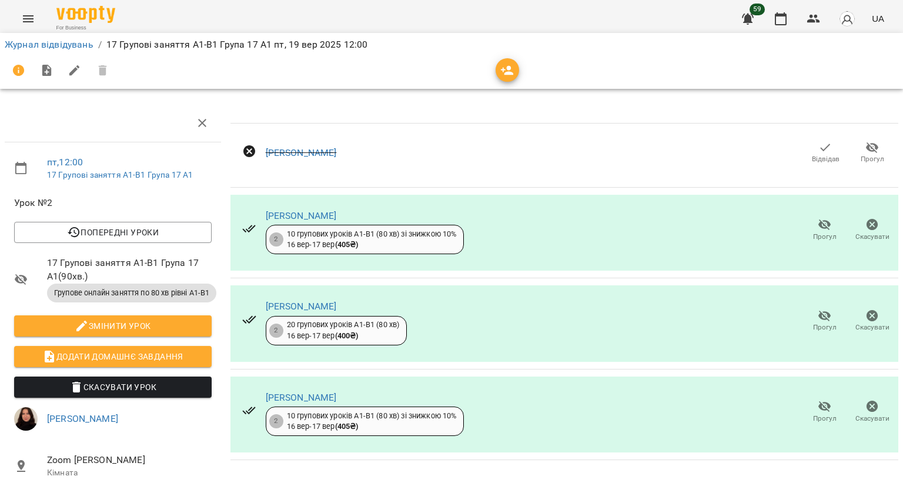
click at [866, 233] on span "Скасувати" at bounding box center [872, 237] width 34 height 10
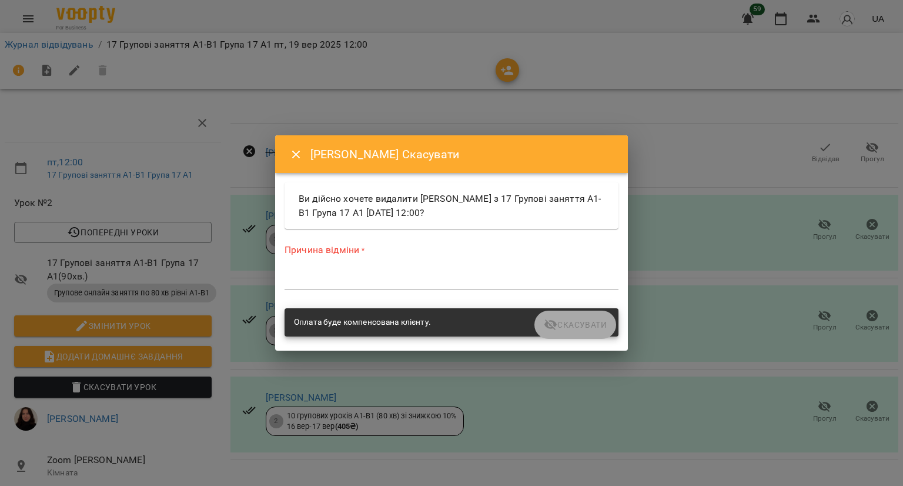
click at [550, 253] on label "Причина відміни *" at bounding box center [452, 250] width 334 height 14
click at [533, 275] on textarea at bounding box center [452, 279] width 334 height 11
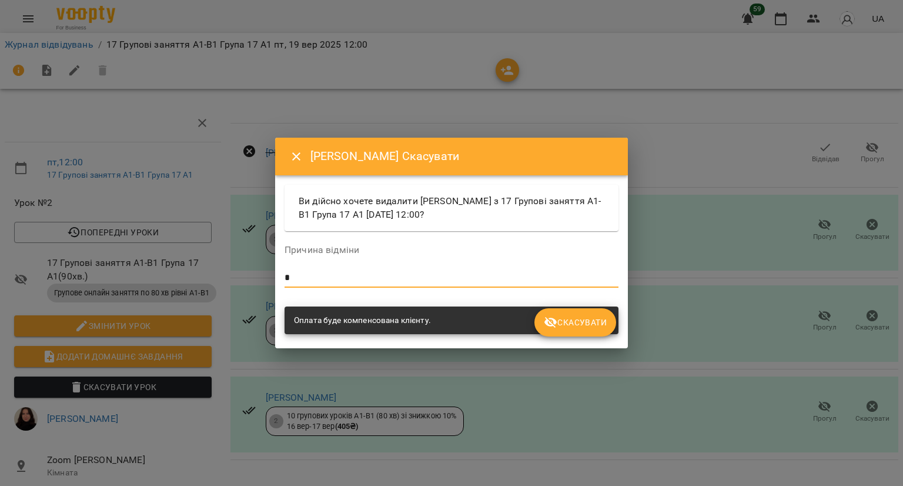
drag, startPoint x: 571, startPoint y: 317, endPoint x: 623, endPoint y: 317, distance: 51.7
click at [571, 318] on span "Скасувати" at bounding box center [575, 322] width 63 height 14
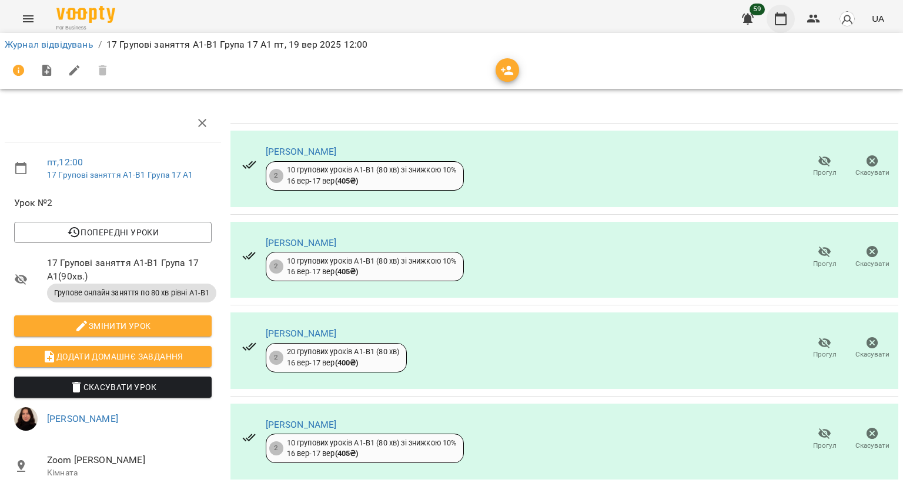
click at [775, 19] on icon "button" at bounding box center [781, 19] width 14 height 14
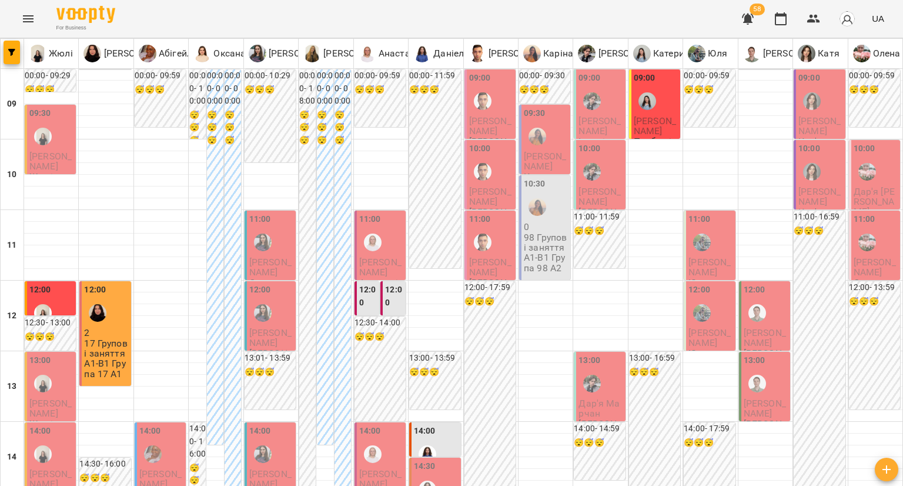
click at [92, 289] on label "12:00" at bounding box center [95, 289] width 22 height 13
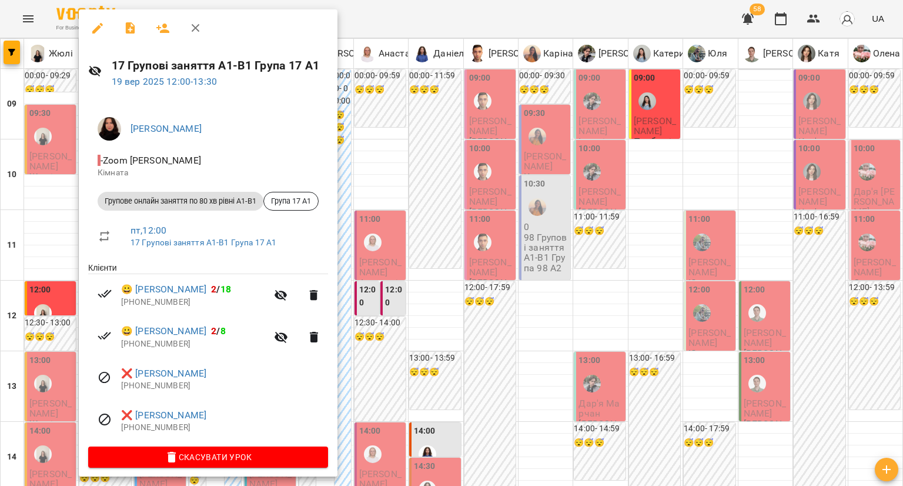
click at [94, 26] on icon "button" at bounding box center [98, 28] width 14 height 14
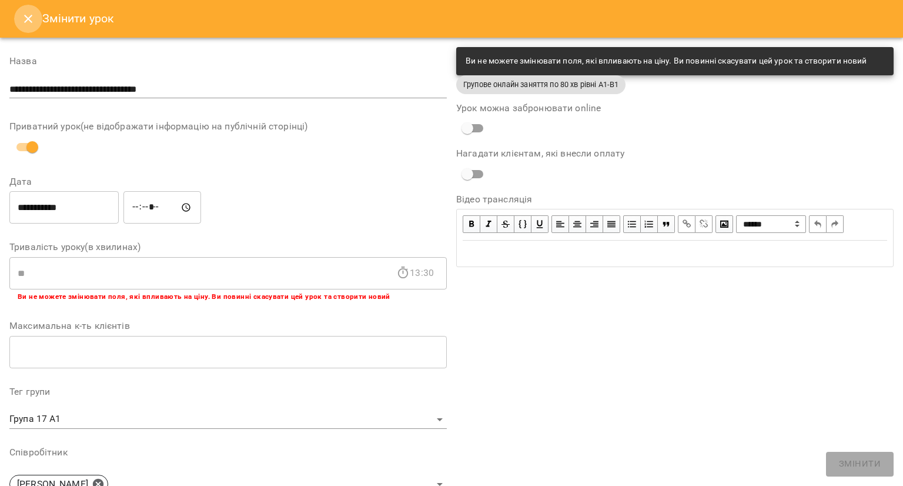
click at [17, 17] on button "Close" at bounding box center [28, 19] width 28 height 28
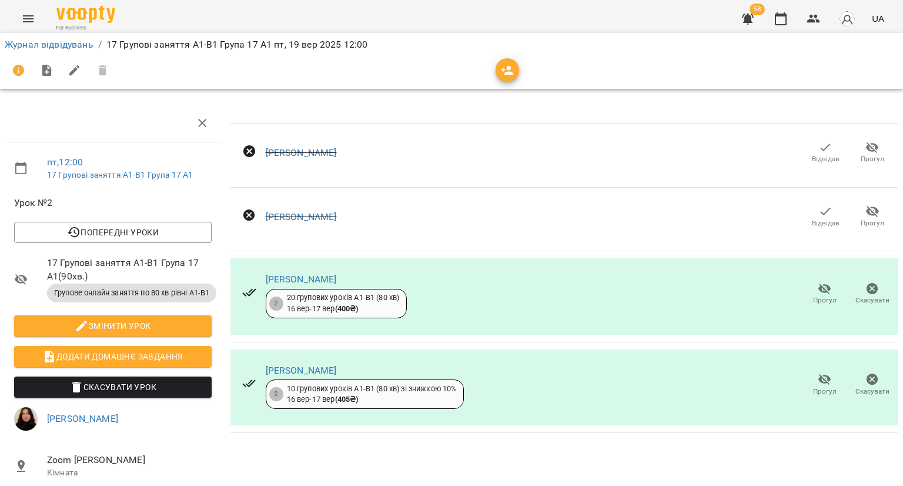
click at [865, 289] on icon "button" at bounding box center [872, 289] width 14 height 14
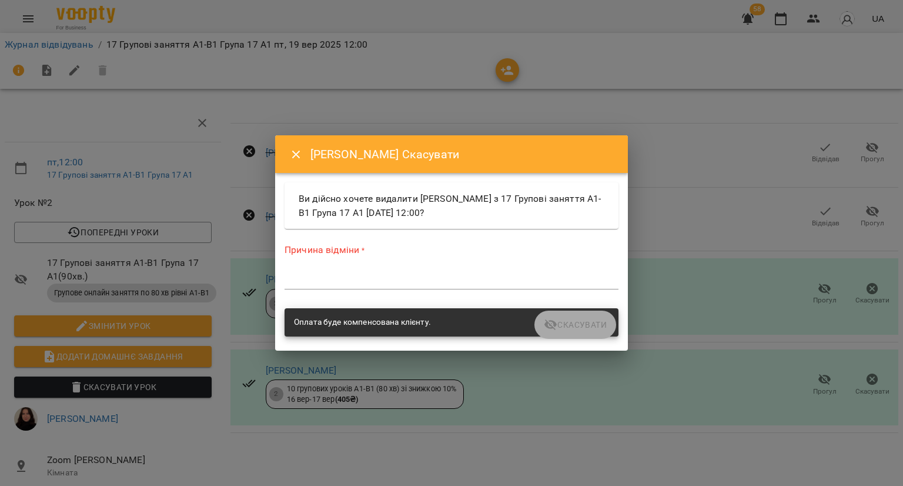
click at [514, 285] on textarea at bounding box center [452, 279] width 334 height 11
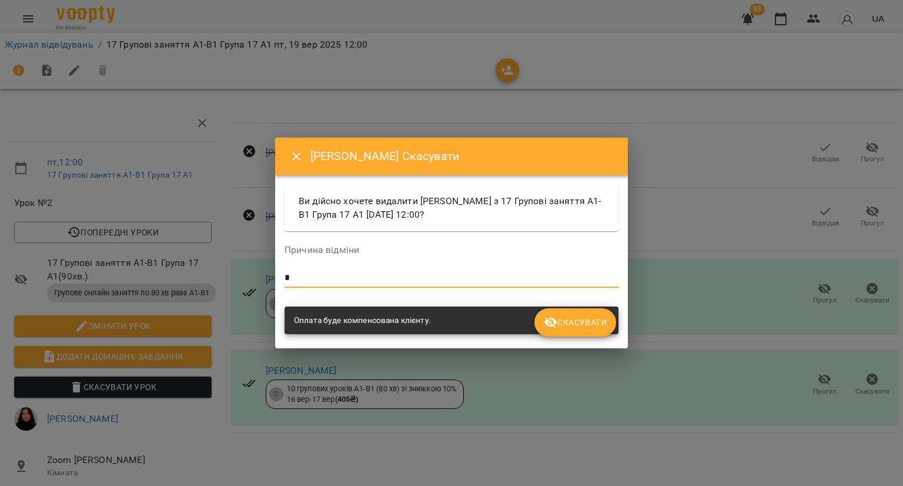
click at [582, 322] on span "Скасувати" at bounding box center [575, 322] width 63 height 14
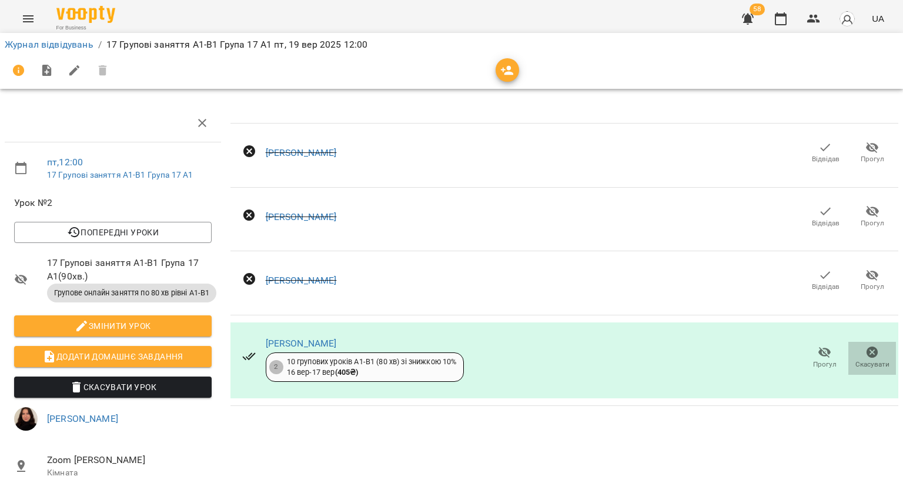
click at [855, 360] on span "Скасувати" at bounding box center [872, 364] width 34 height 10
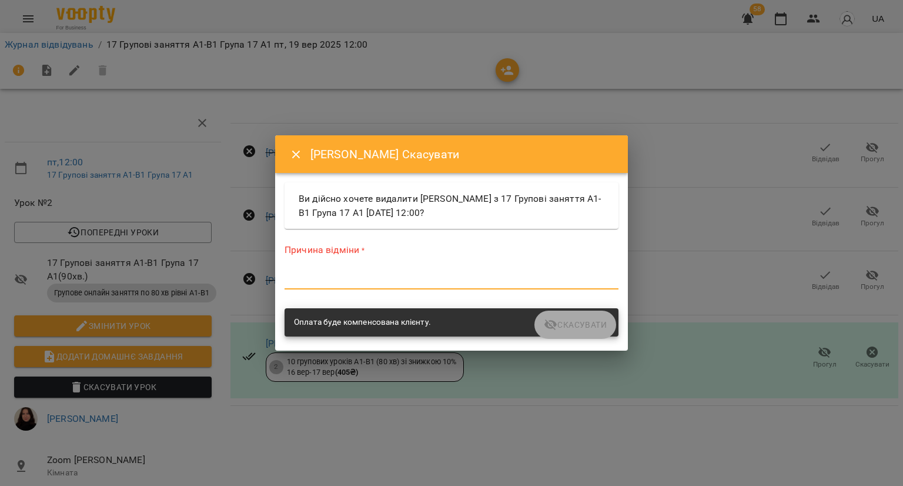
click at [573, 279] on textarea at bounding box center [452, 279] width 334 height 11
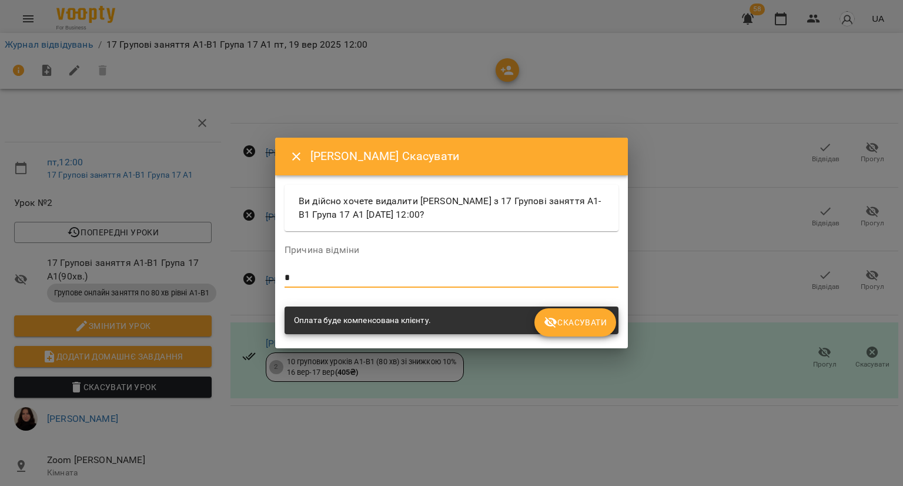
click at [582, 325] on span "Скасувати" at bounding box center [575, 322] width 63 height 14
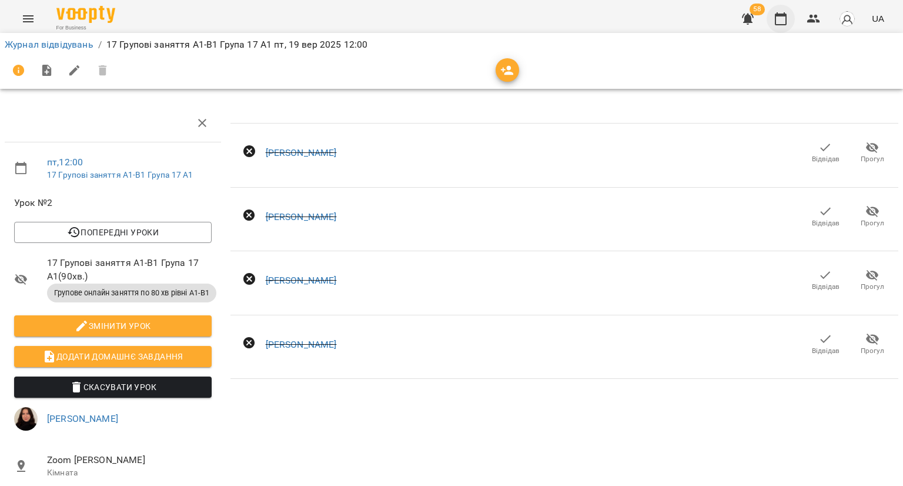
click at [786, 29] on button "button" at bounding box center [781, 19] width 28 height 28
